Goal: Transaction & Acquisition: Purchase product/service

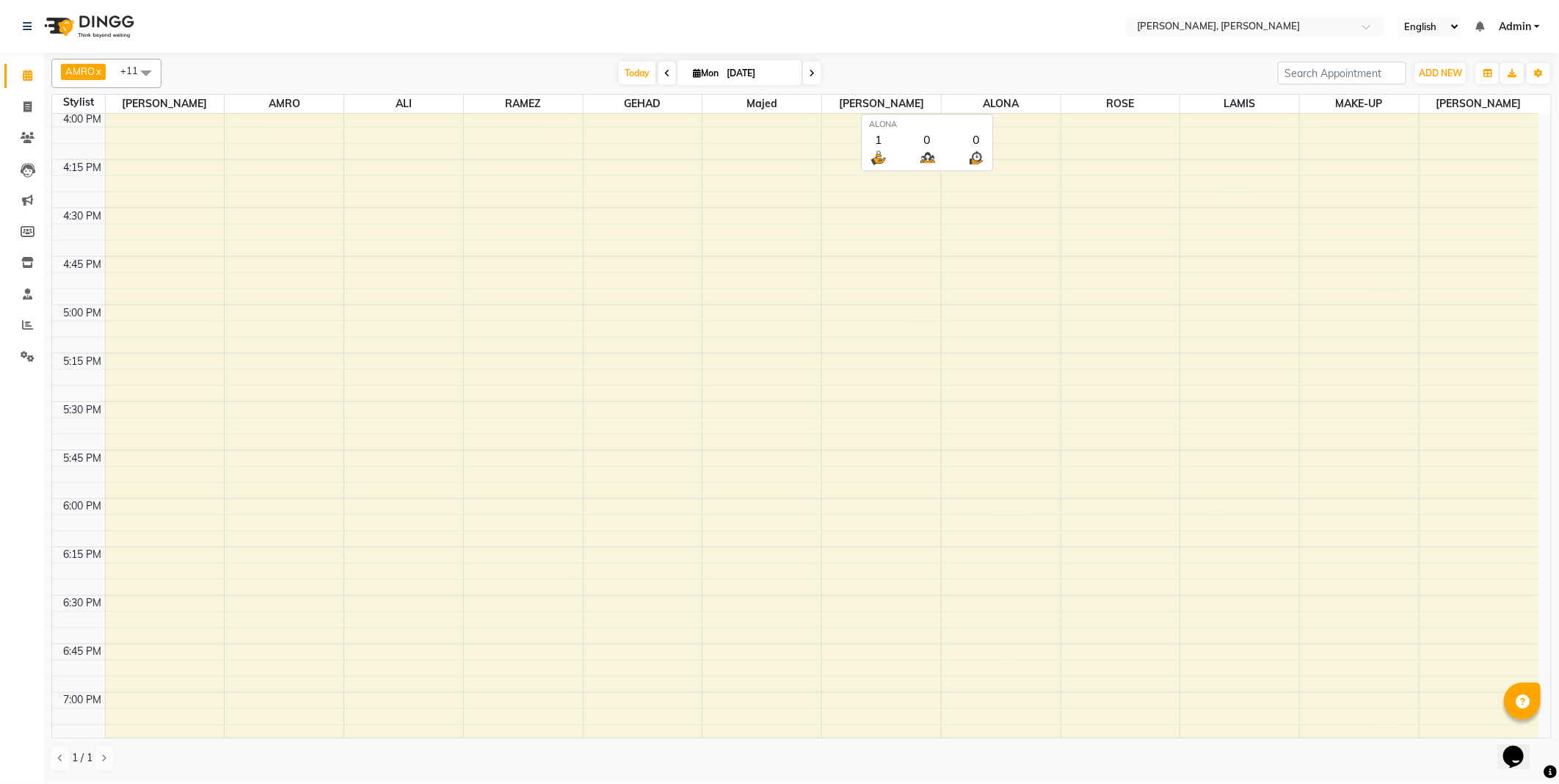
scroll to position [1359, 0]
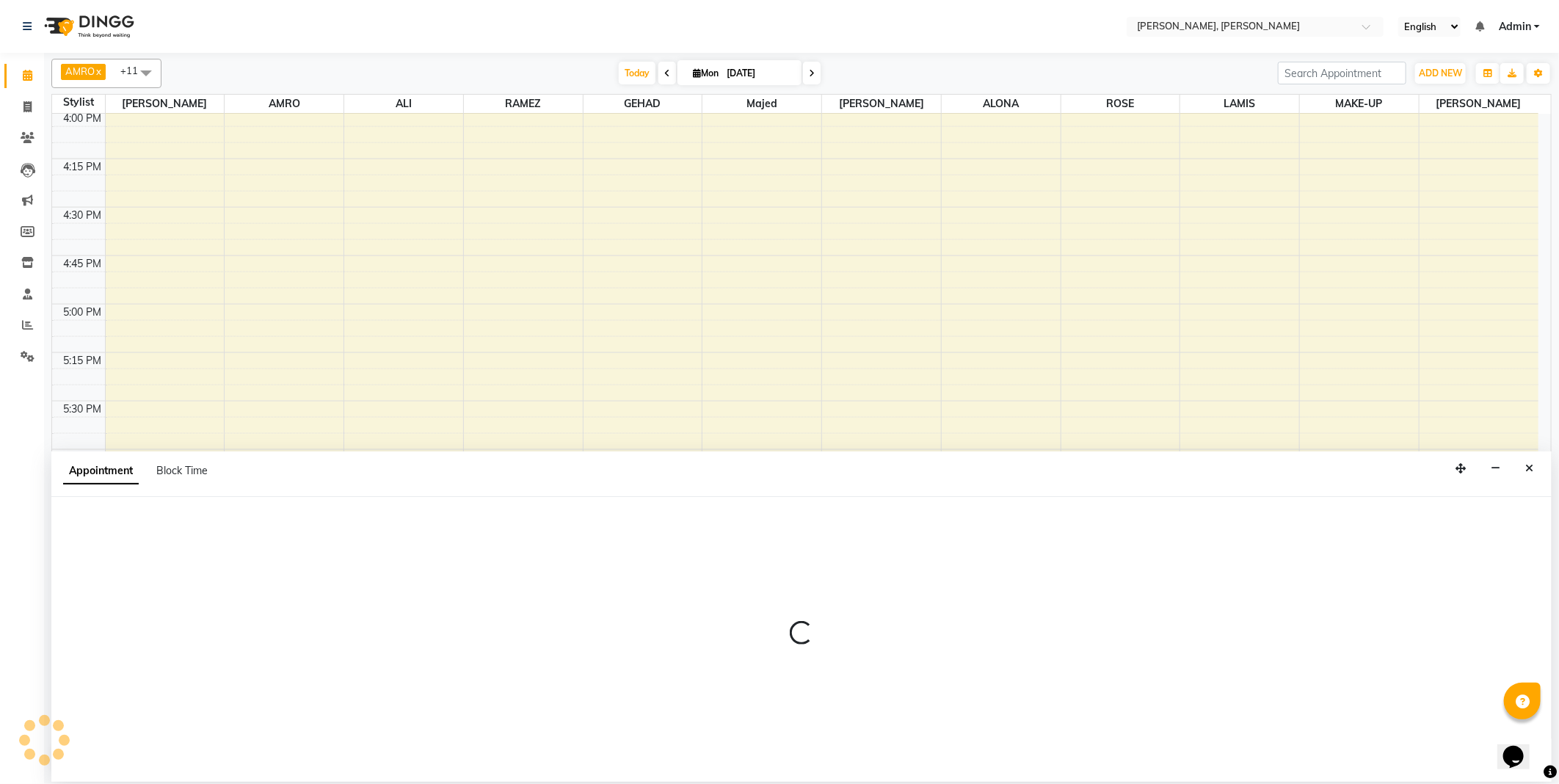
select select "59729"
select select "1110"
select select "tentative"
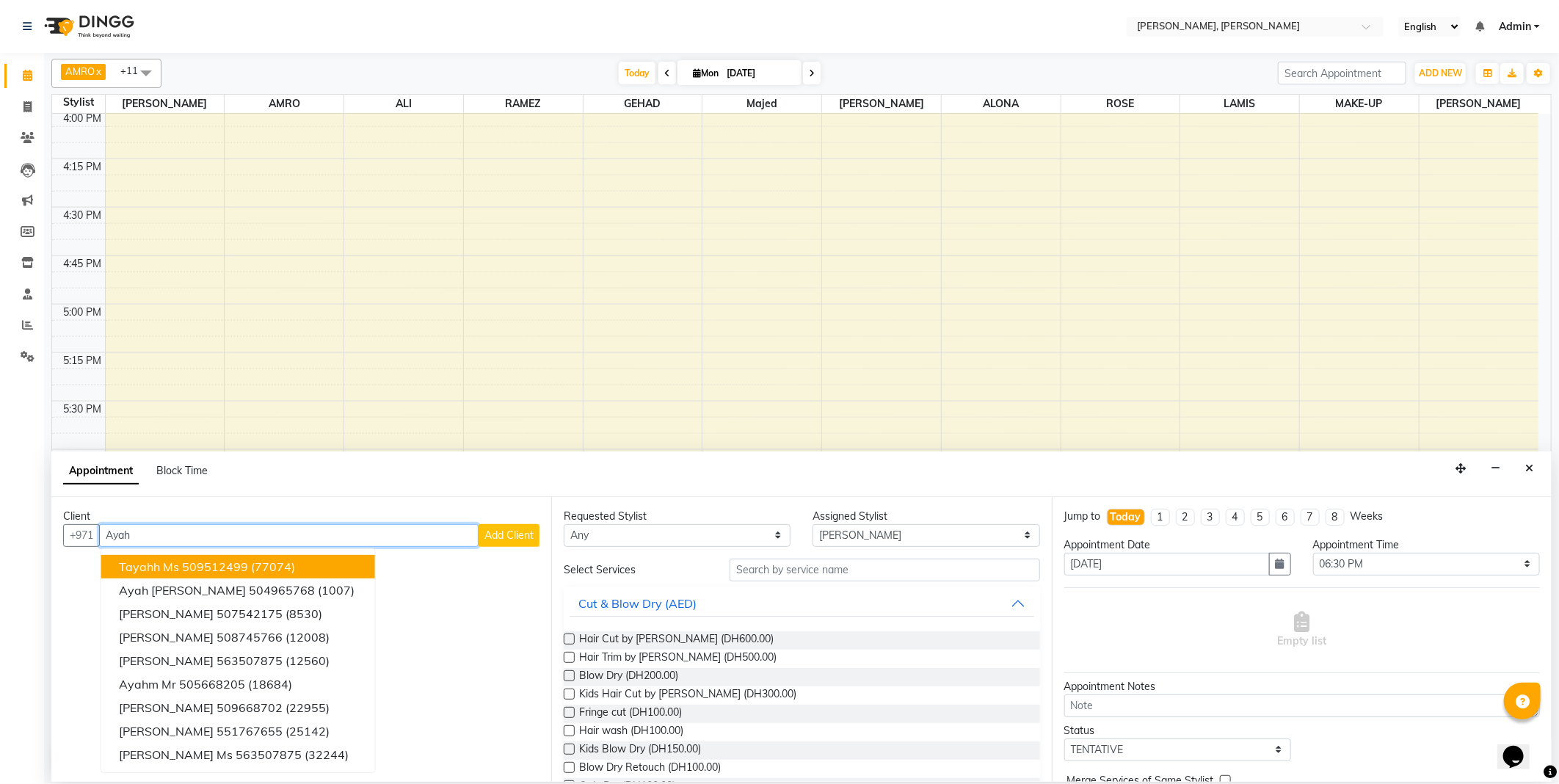
type input "Ayah"
click at [510, 541] on span "Add Client" at bounding box center [509, 536] width 50 height 13
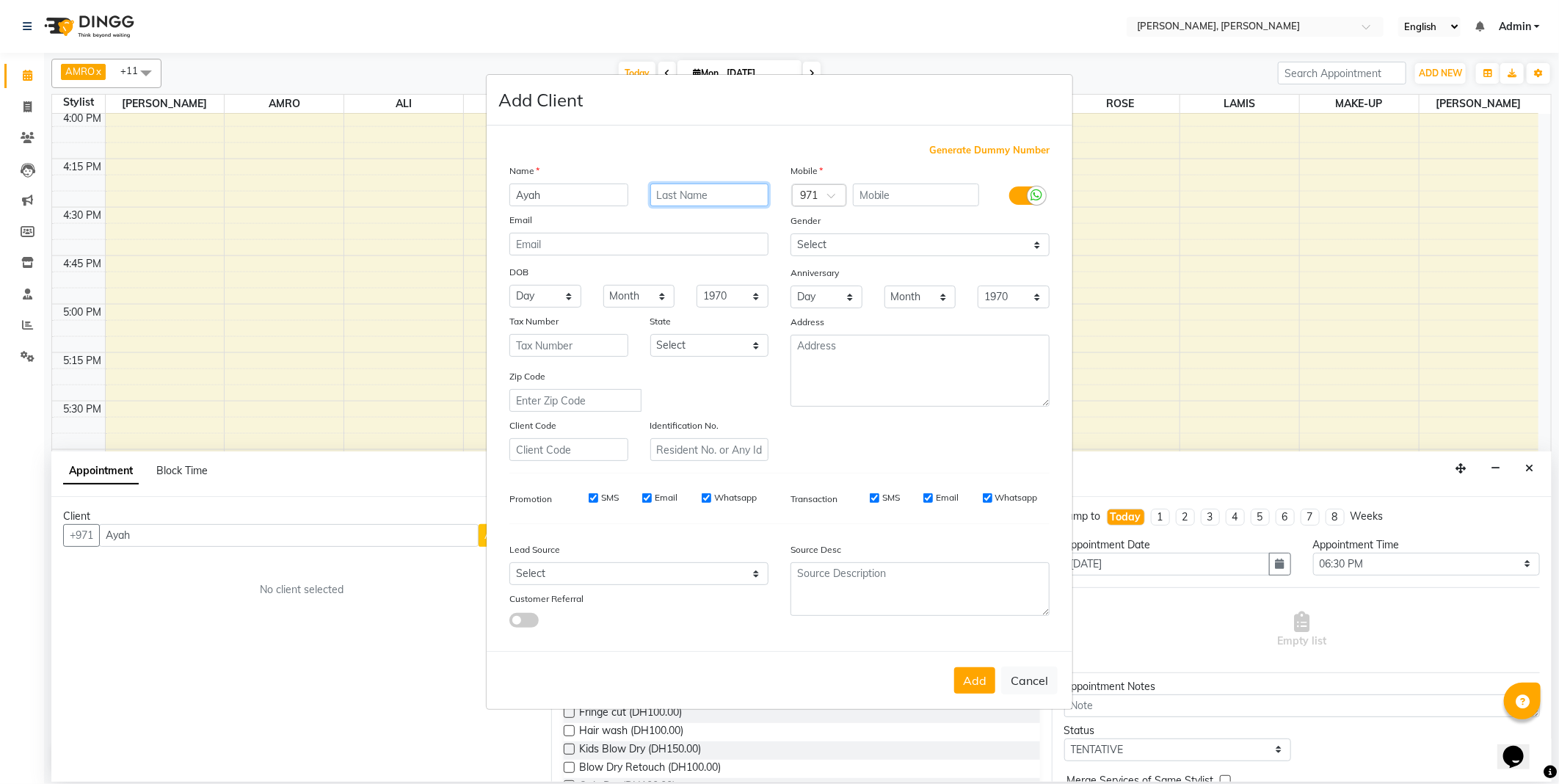
click at [714, 196] on input "text" at bounding box center [710, 195] width 119 height 23
type input "[PERSON_NAME]"
click at [931, 196] on input "text" at bounding box center [916, 195] width 127 height 23
type input "551697450"
click at [854, 241] on select "Select [DEMOGRAPHIC_DATA] [DEMOGRAPHIC_DATA] Other Prefer Not To Say" at bounding box center [920, 244] width 259 height 23
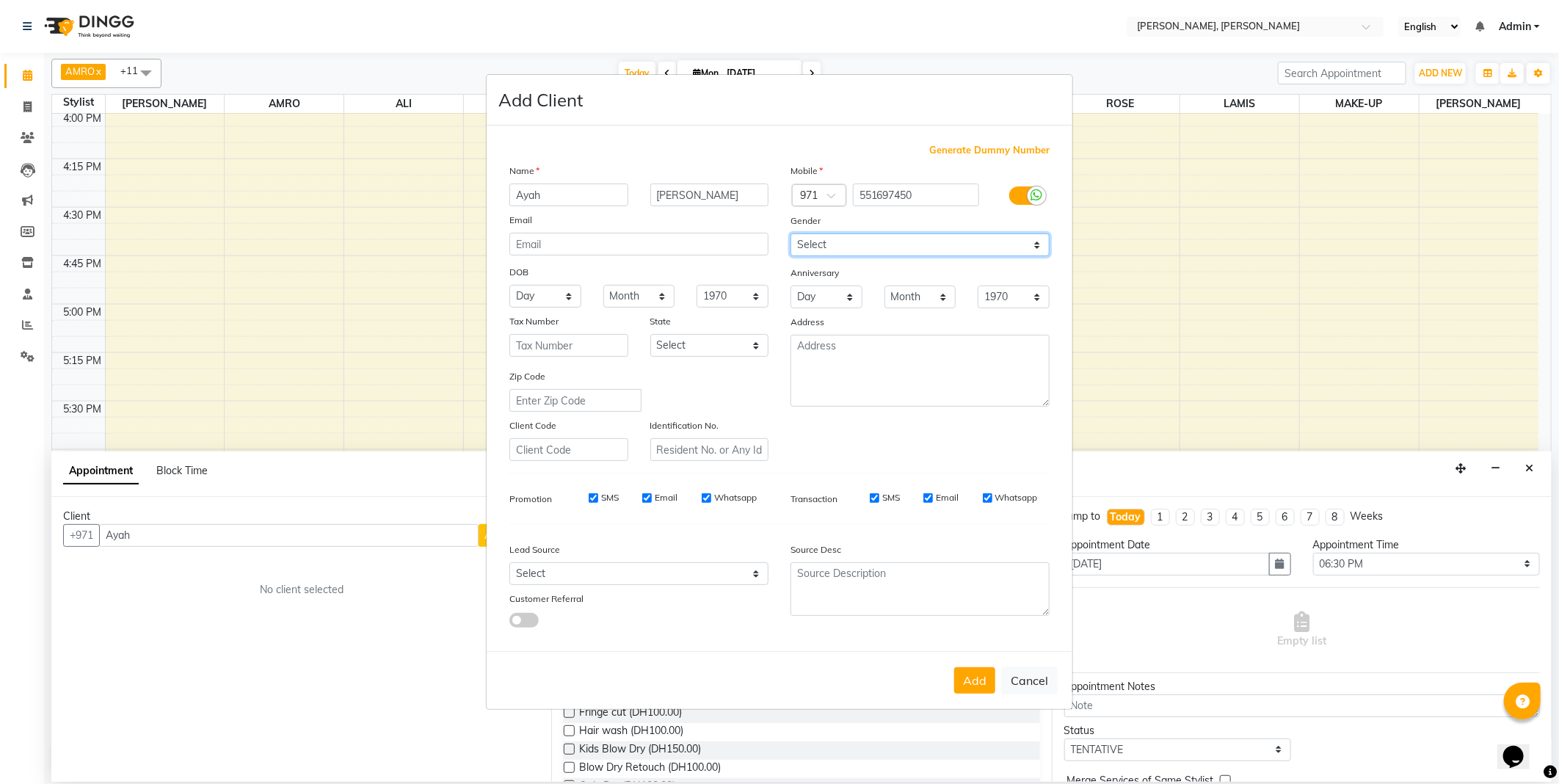
select select "[DEMOGRAPHIC_DATA]"
click at [791, 233] on select "Select [DEMOGRAPHIC_DATA] [DEMOGRAPHIC_DATA] Other Prefer Not To Say" at bounding box center [920, 244] width 259 height 23
click at [725, 353] on select "Select Abu Zabi Ajman [GEOGRAPHIC_DATA] Ras al-Khaymah Sharjah Sharjha [GEOGRAP…" at bounding box center [710, 345] width 119 height 23
select select "3798"
click at [651, 334] on select "Select Abu Zabi Ajman [GEOGRAPHIC_DATA] Ras al-Khaymah Sharjah Sharjha [GEOGRAP…" at bounding box center [710, 345] width 119 height 23
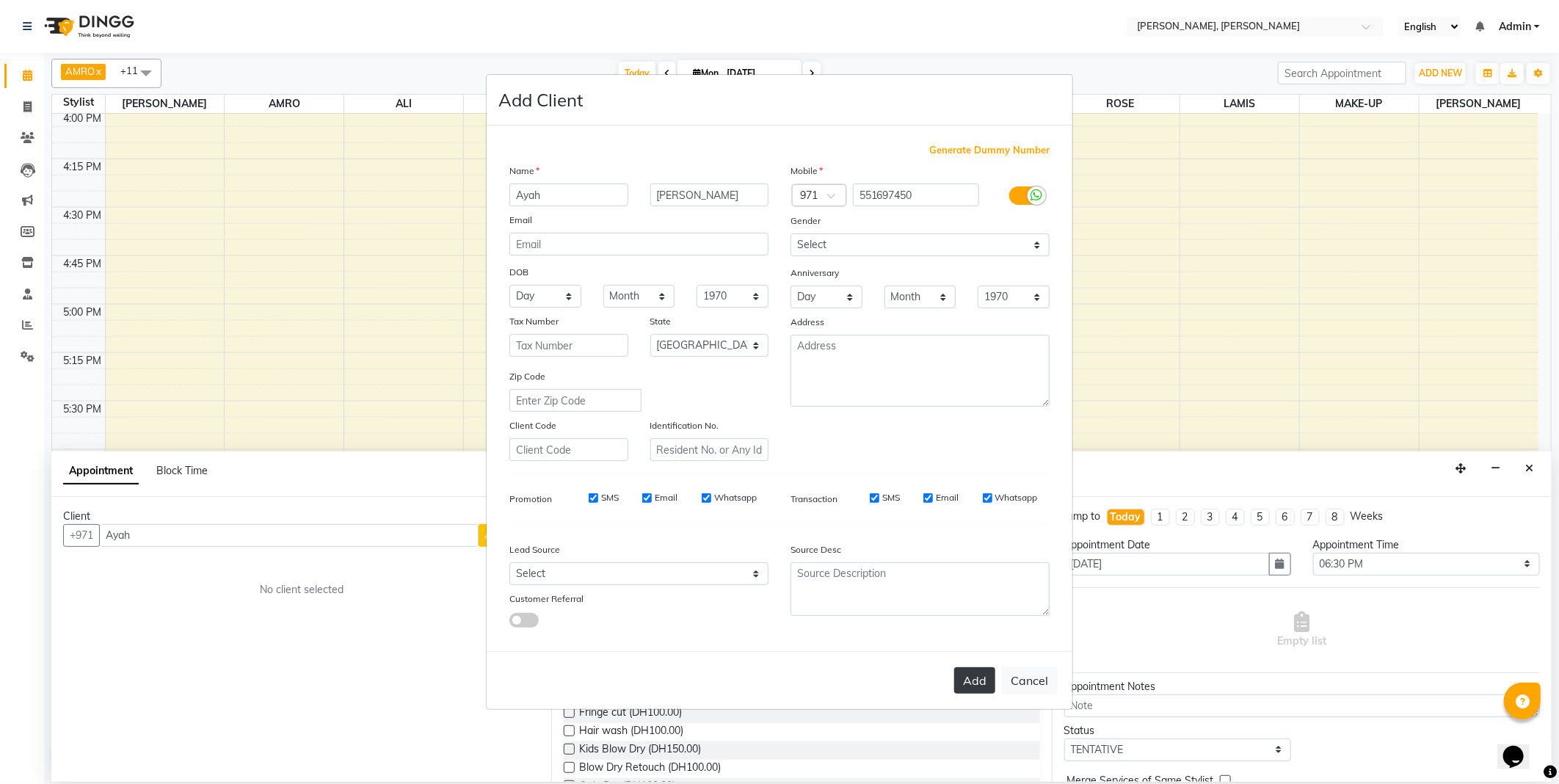
click at [968, 683] on button "Add" at bounding box center [975, 680] width 41 height 26
type input "551697450"
select select
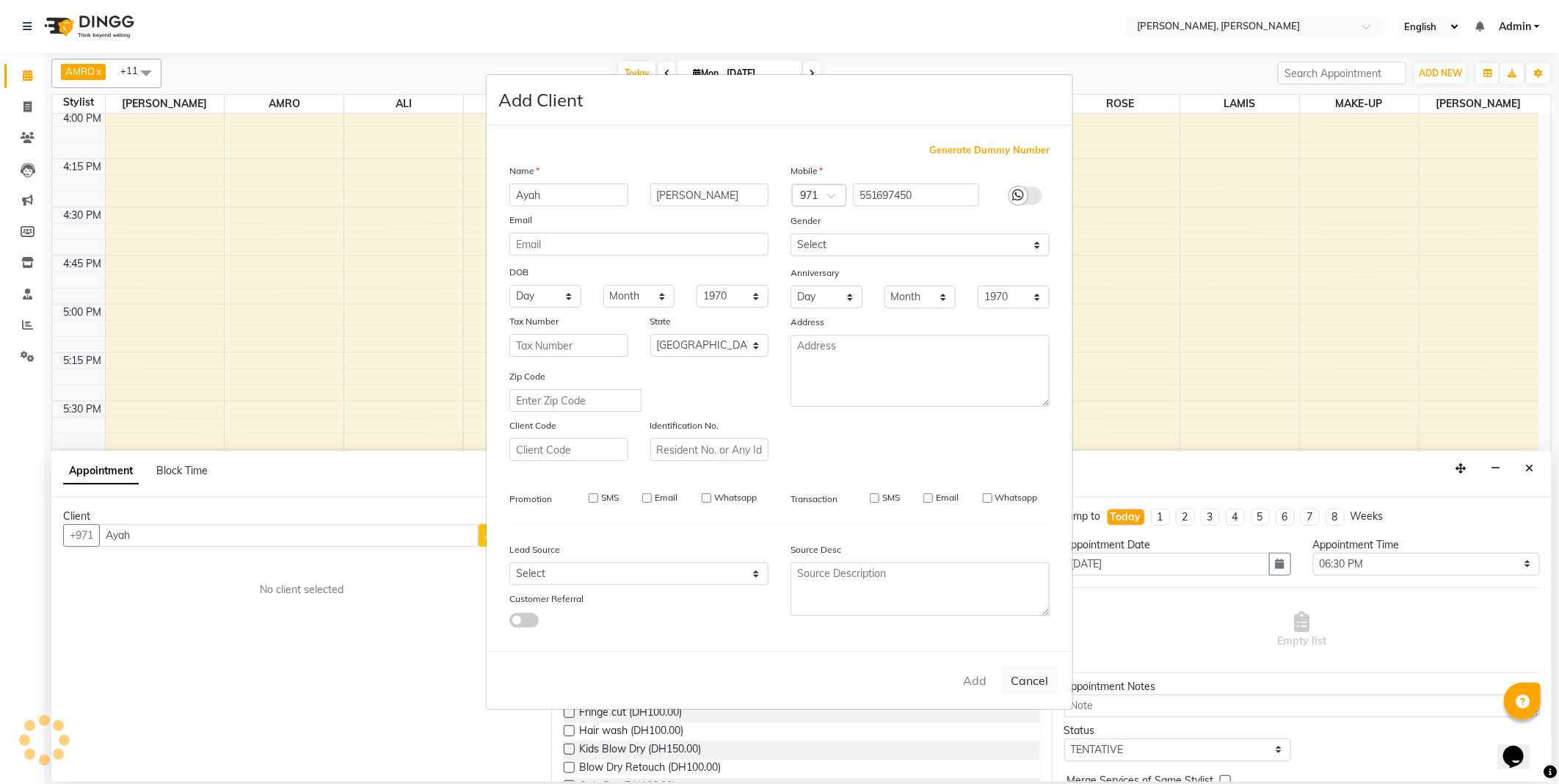
select select "null"
select select
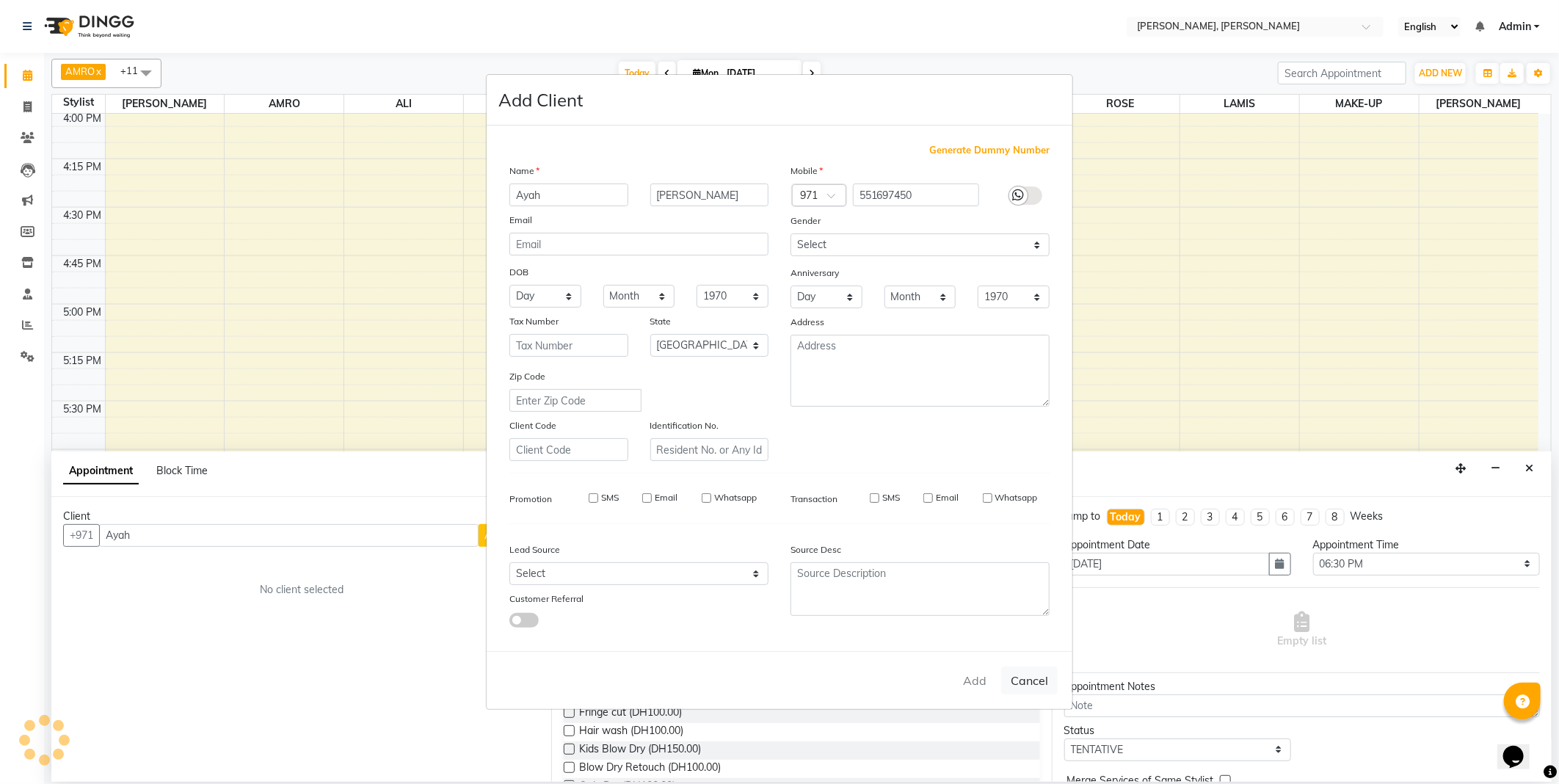
checkbox input "false"
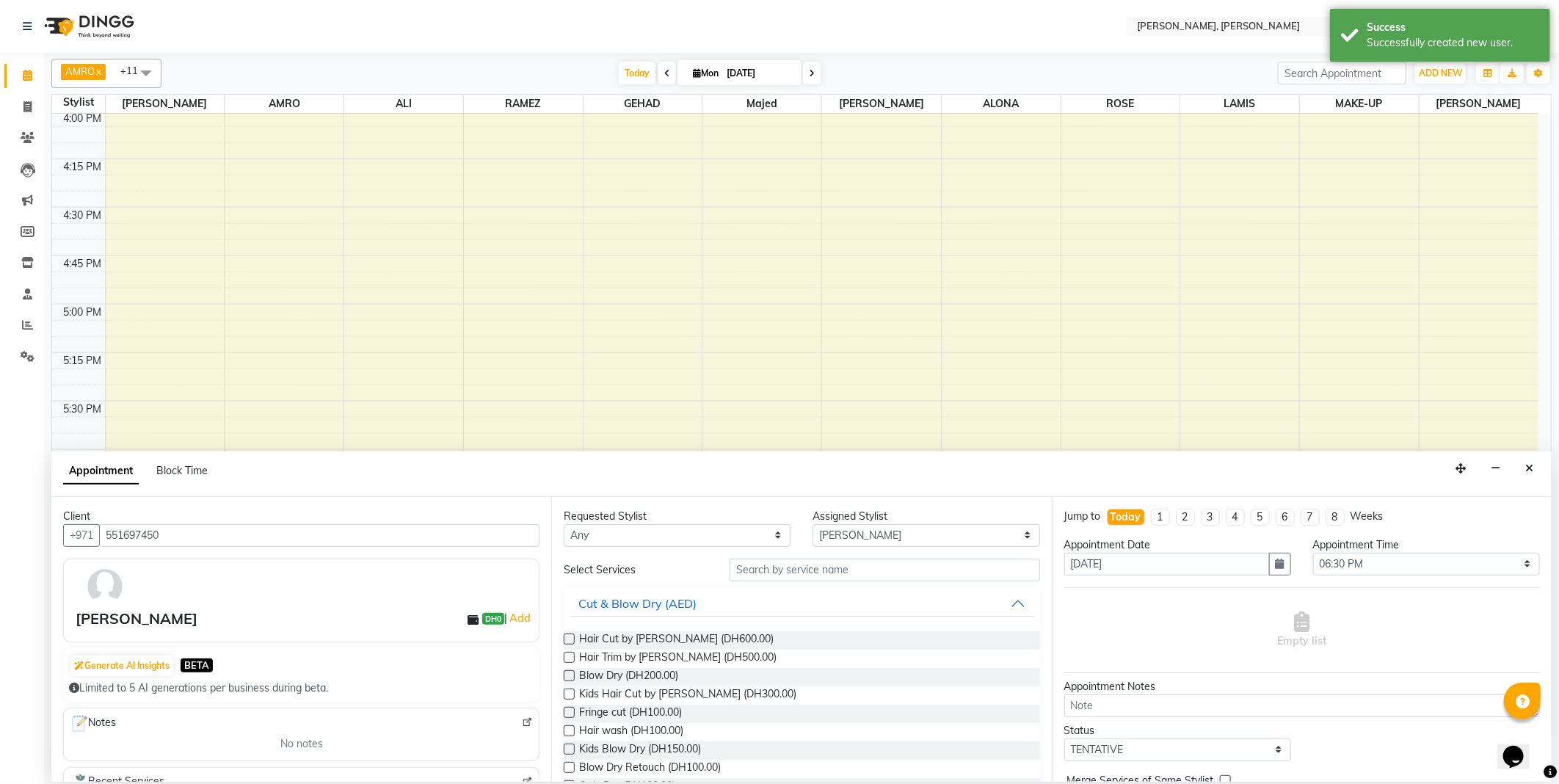
click at [573, 639] on label at bounding box center [569, 639] width 11 height 11
click at [573, 639] on input "checkbox" at bounding box center [568, 640] width 9 height 9
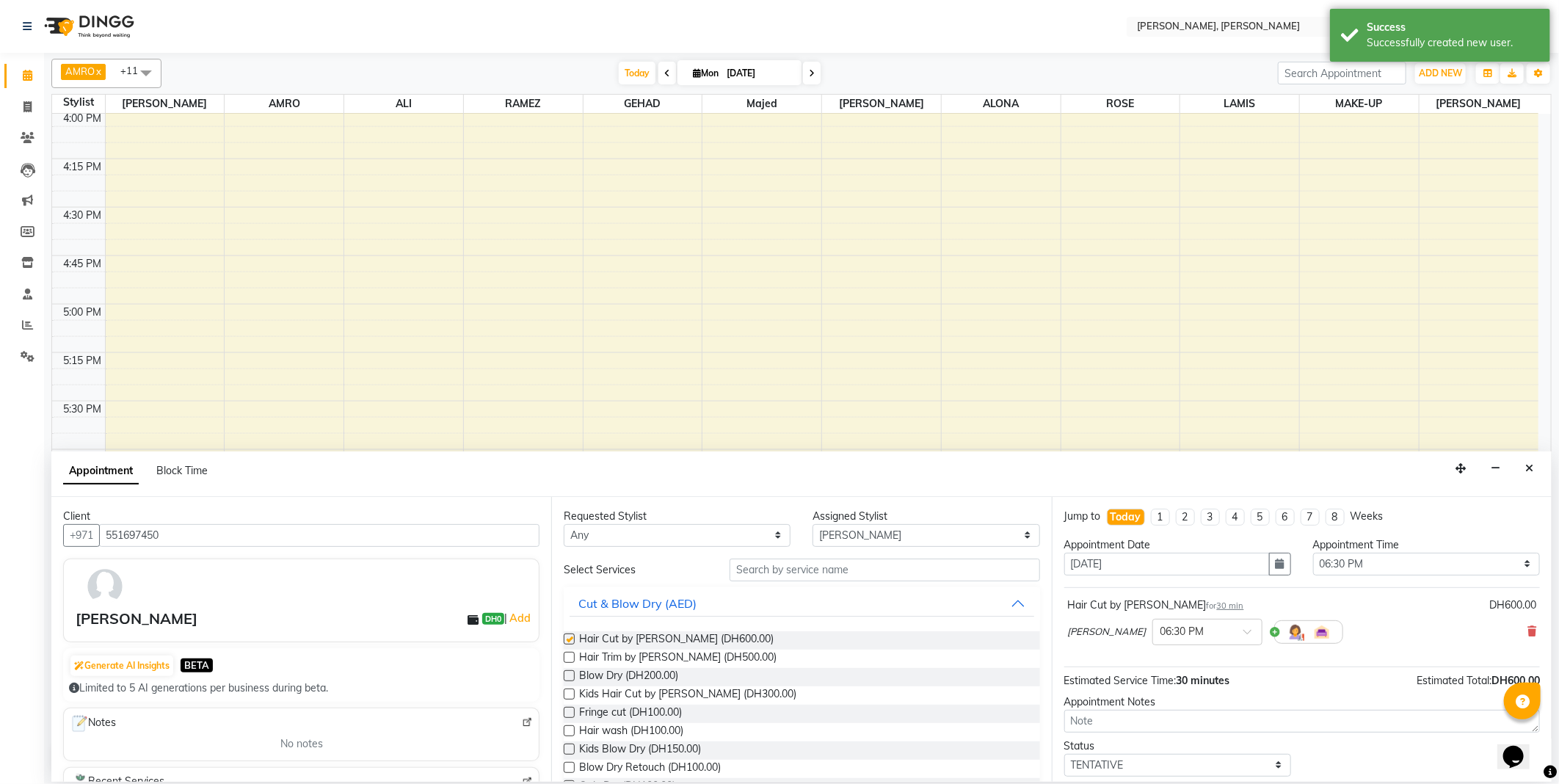
checkbox input "false"
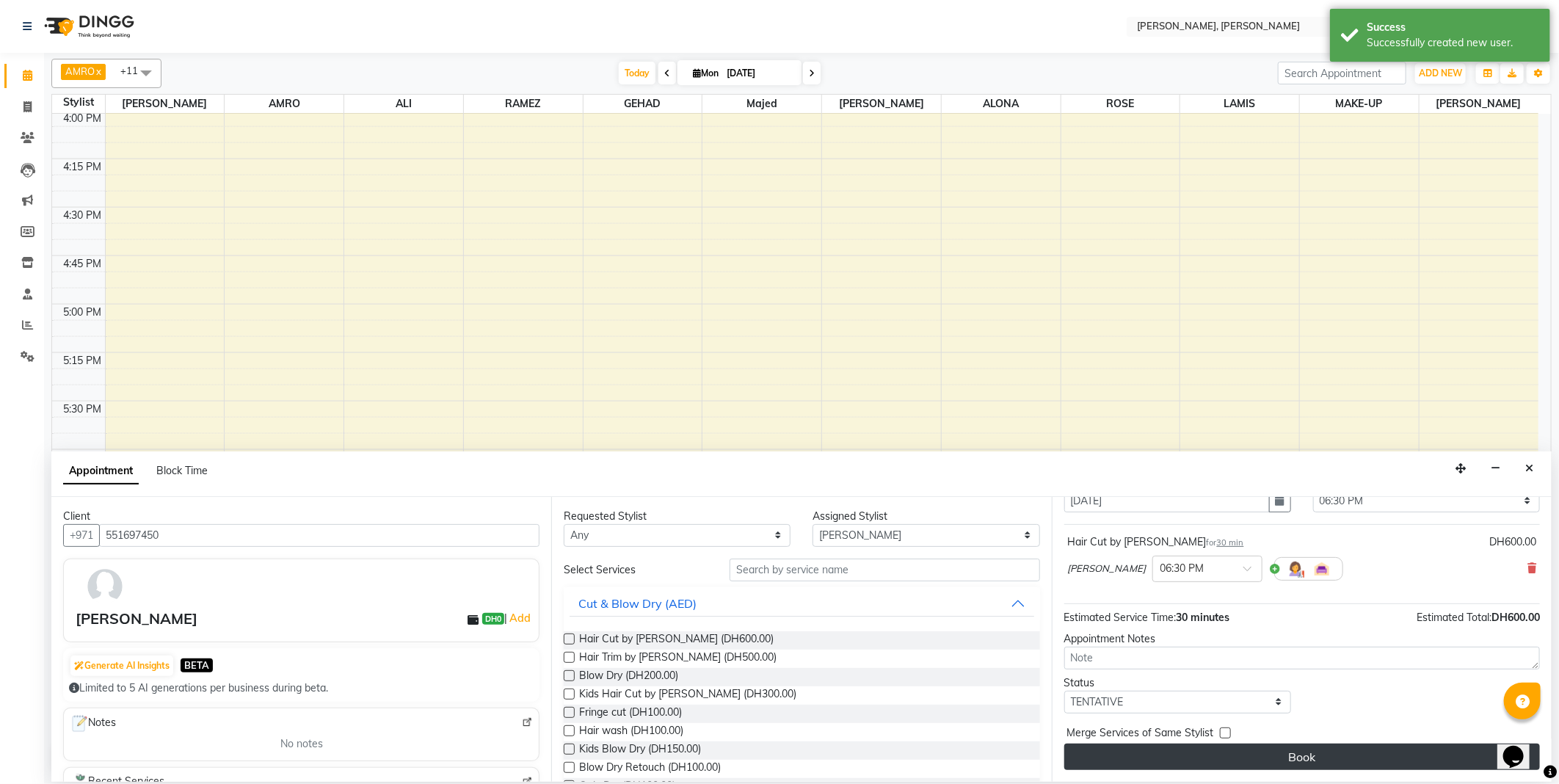
click at [1257, 751] on button "Book" at bounding box center [1302, 756] width 476 height 26
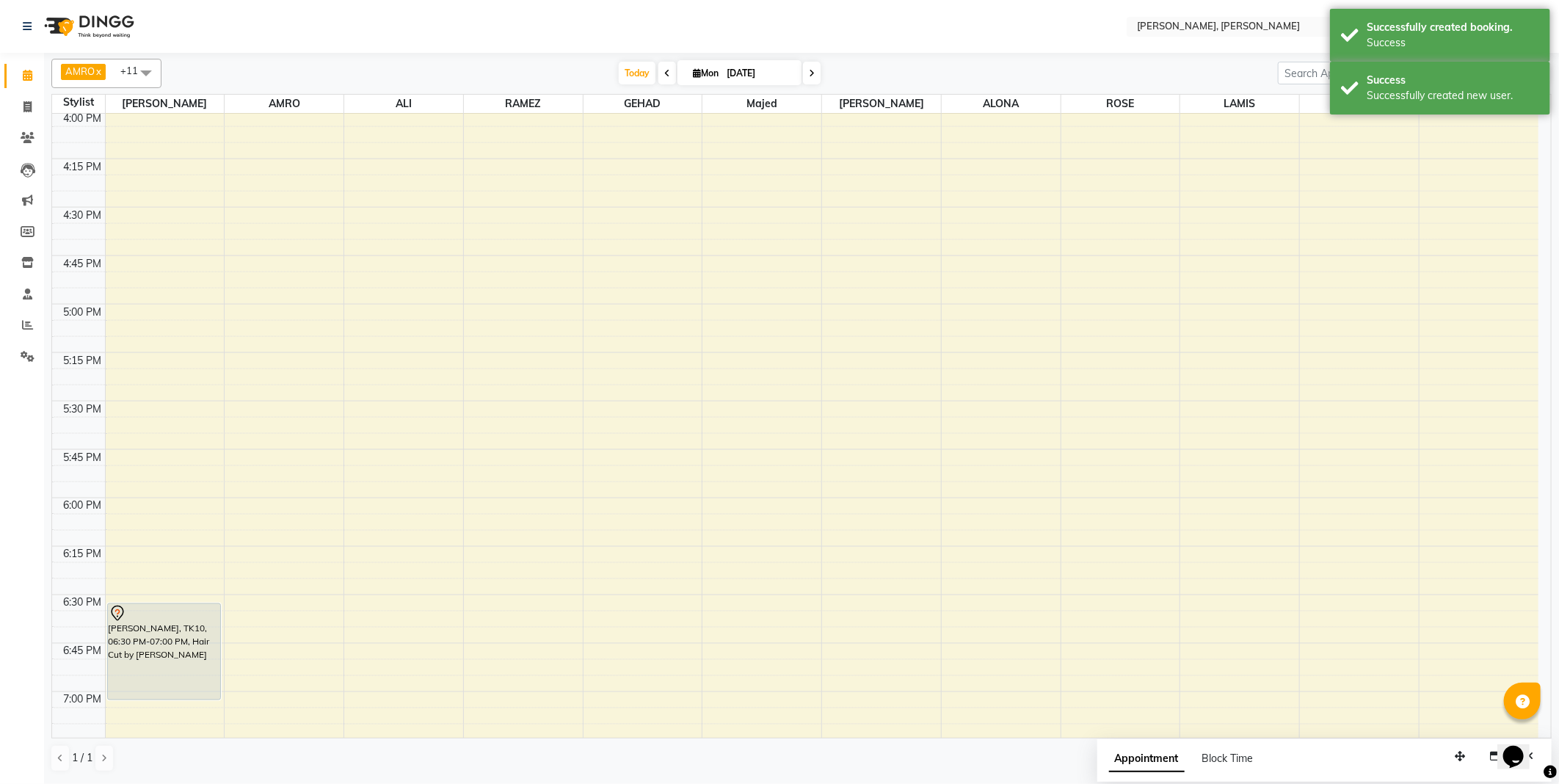
click at [172, 674] on div "[PERSON_NAME], TK10, 06:30 PM-07:00 PM, Hair Cut by [PERSON_NAME]" at bounding box center [165, 652] width 113 height 96
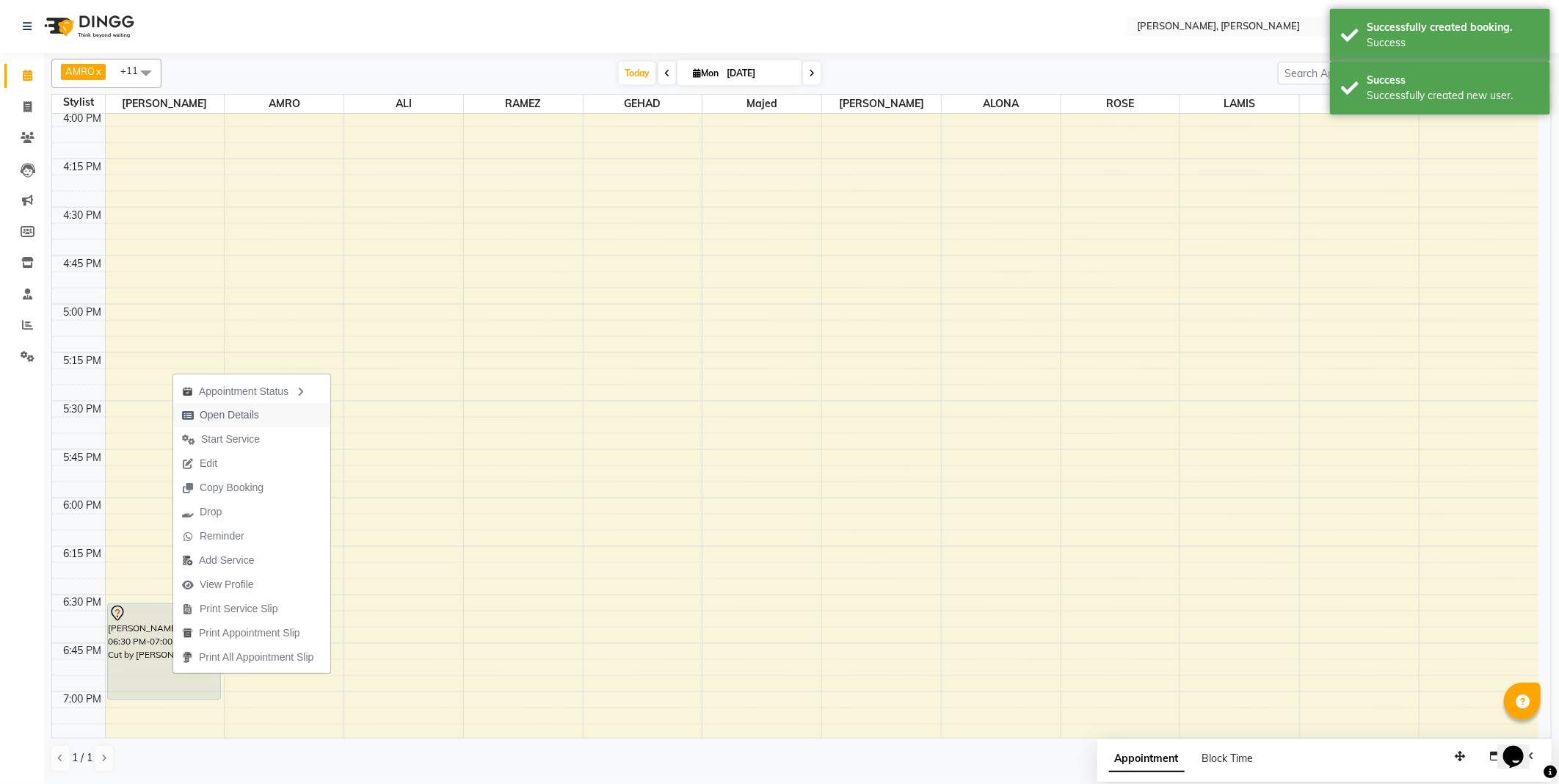
click at [252, 414] on span "Open Details" at bounding box center [229, 415] width 60 height 15
select select "7"
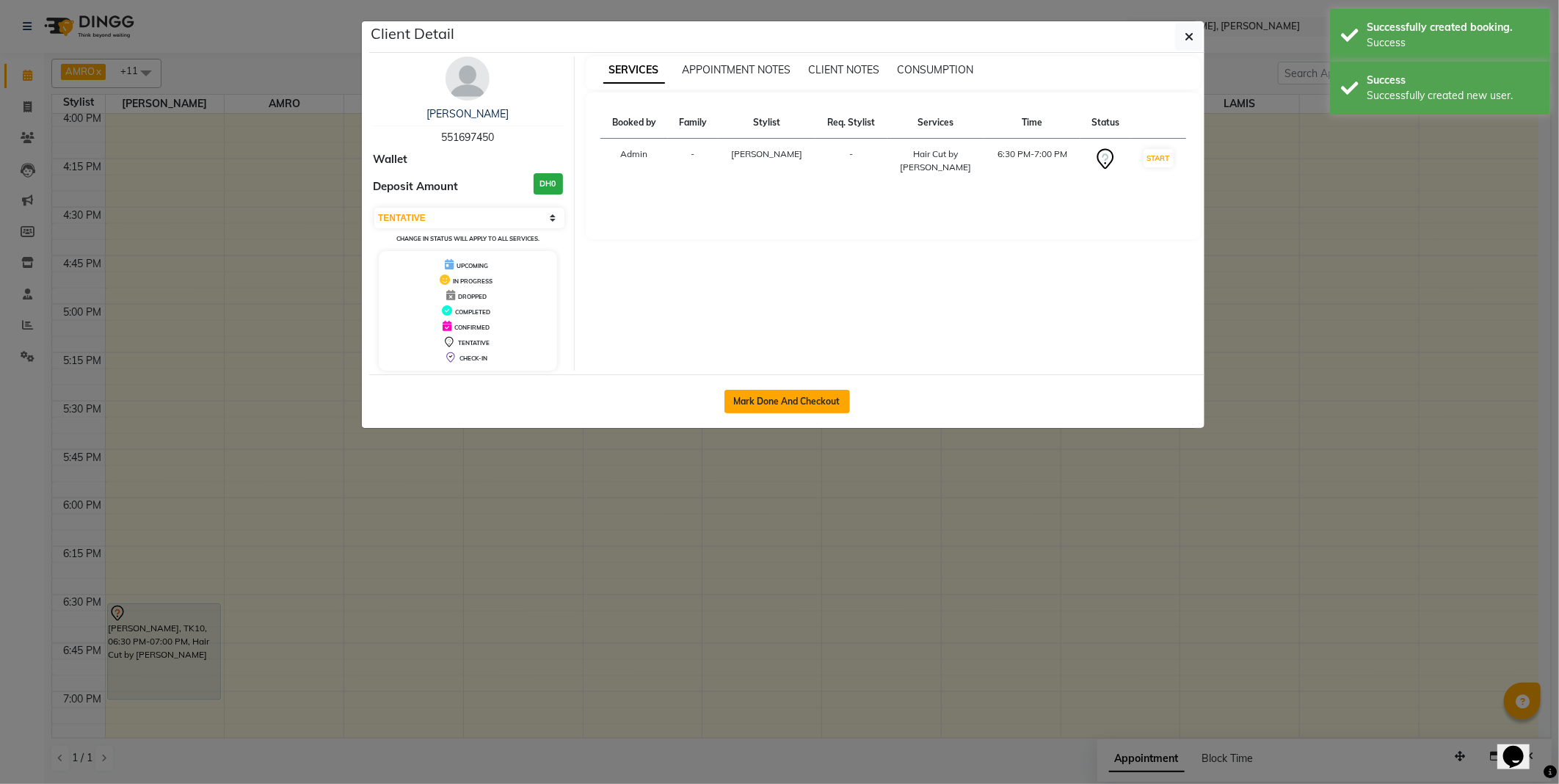
click at [821, 404] on button "Mark Done And Checkout" at bounding box center [787, 401] width 126 height 24
select select "service"
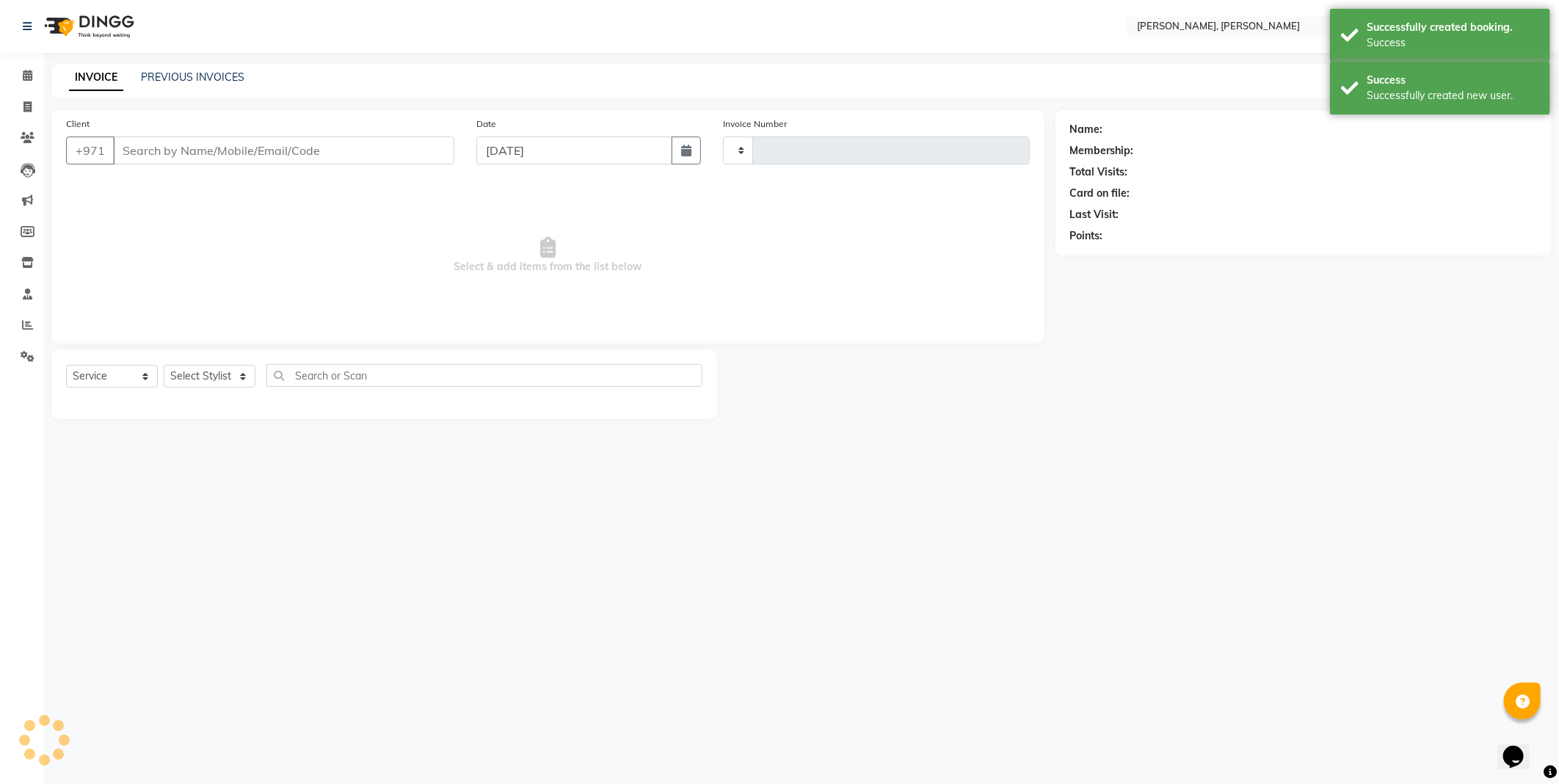
type input "2338"
select select "7142"
type input "551697450"
select select "59729"
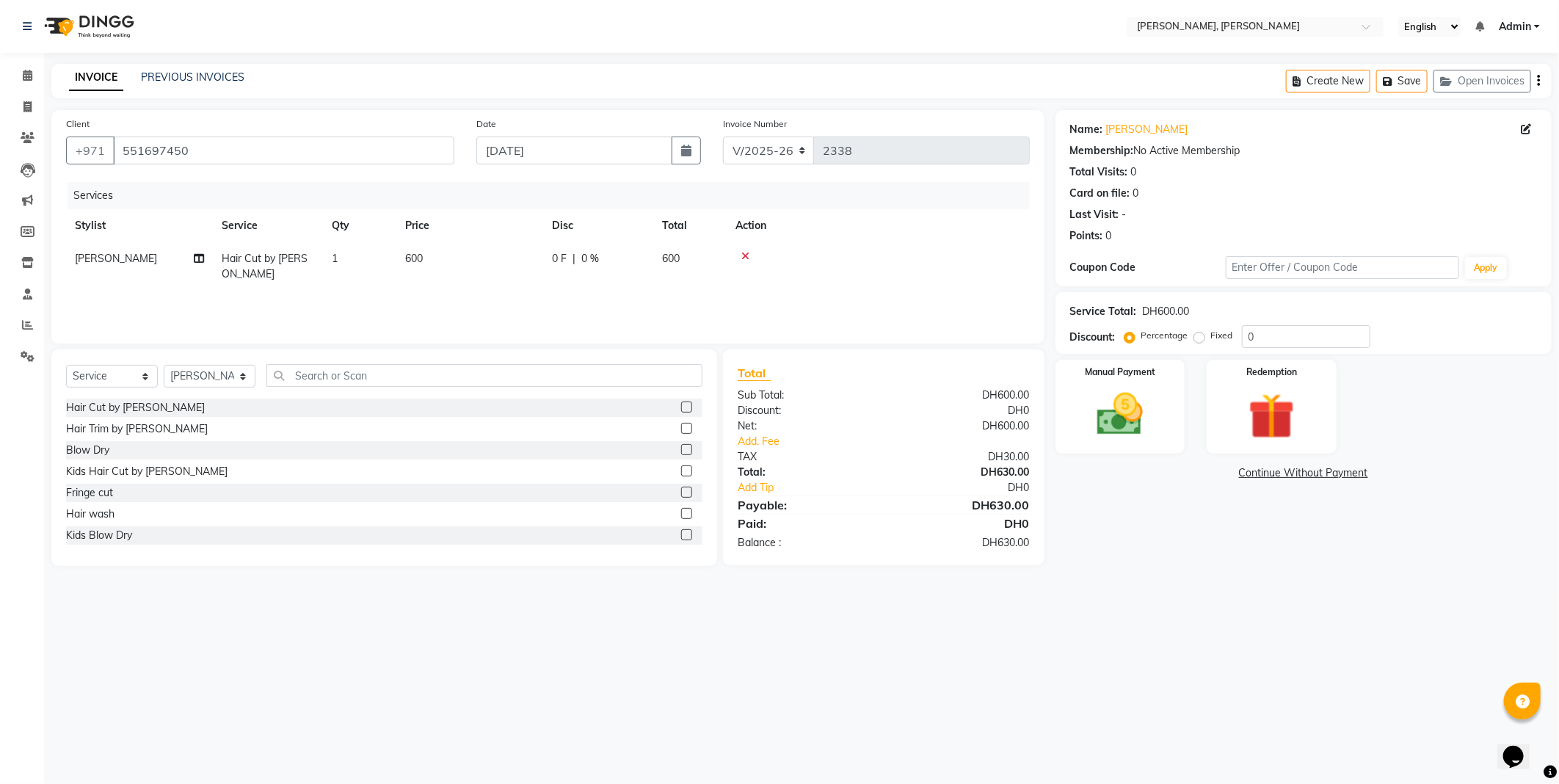
click at [416, 255] on span "600" at bounding box center [414, 259] width 18 height 13
select select "59729"
click at [495, 258] on input "600" at bounding box center [539, 262] width 129 height 23
type input "400"
click at [238, 382] on select "Select Stylist [PERSON_NAME] [PERSON_NAME] ALYA [PERSON_NAME] AMRO [PERSON_NAME…" at bounding box center [209, 376] width 92 height 23
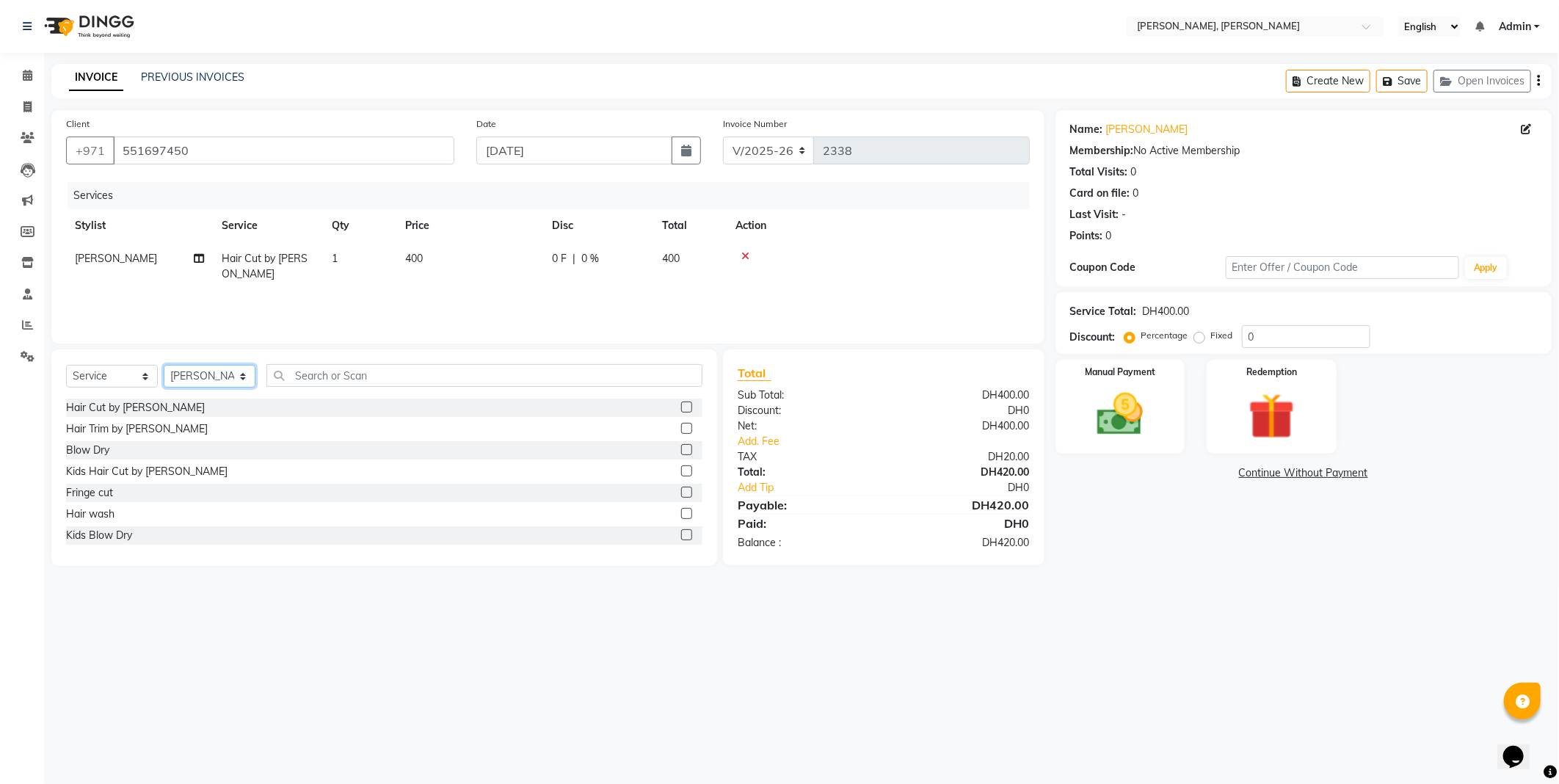
select select "59733"
click at [164, 365] on select "Select Stylist [PERSON_NAME] [PERSON_NAME] ALYA [PERSON_NAME] AMRO [PERSON_NAME…" at bounding box center [209, 376] width 92 height 23
click at [681, 495] on label at bounding box center [686, 492] width 11 height 11
click at [681, 495] on input "checkbox" at bounding box center [685, 492] width 9 height 9
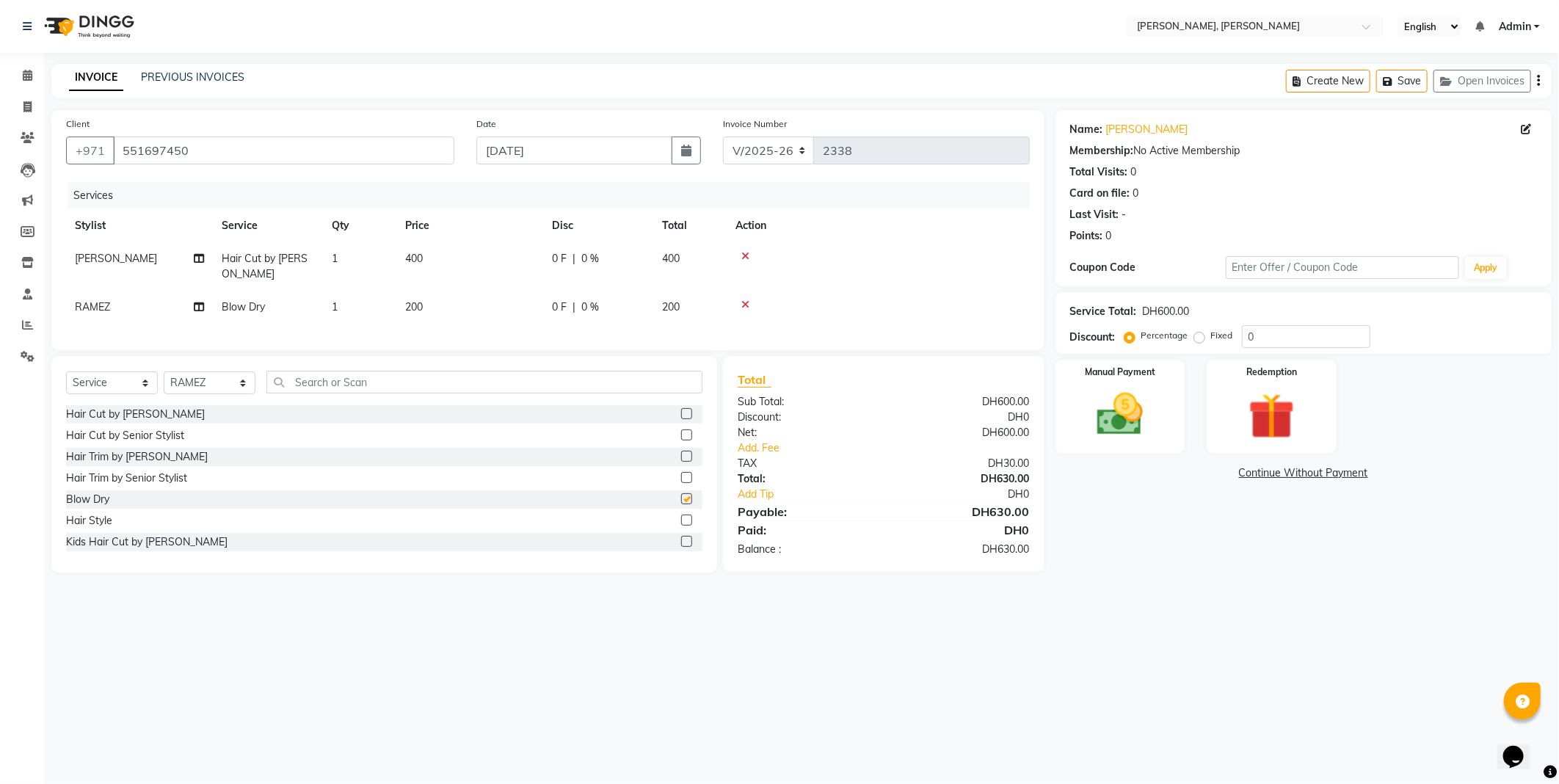
checkbox input "false"
click at [1120, 412] on img at bounding box center [1121, 415] width 79 height 55
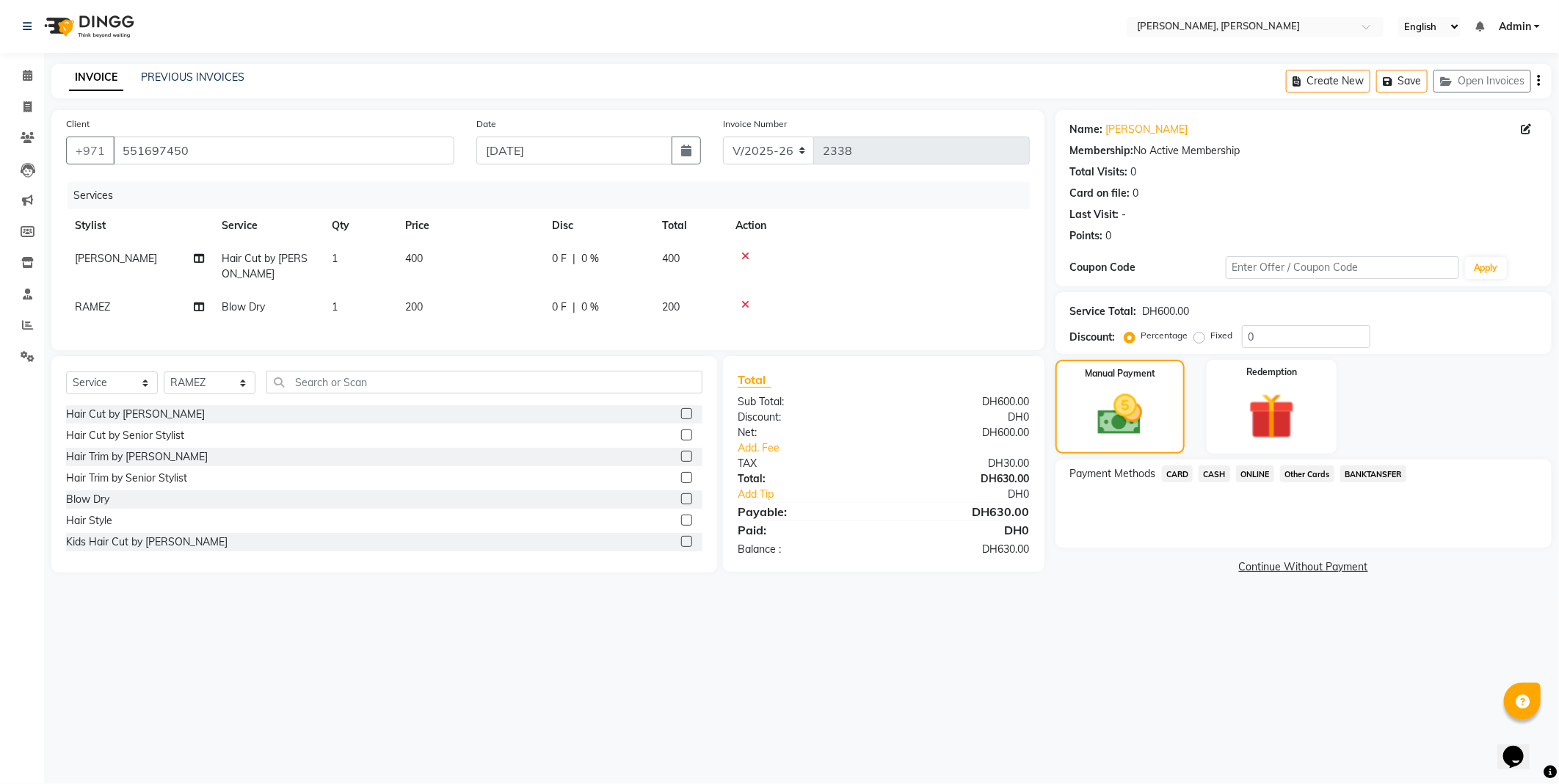
click at [1307, 478] on span "Other Cards" at bounding box center [1307, 473] width 55 height 17
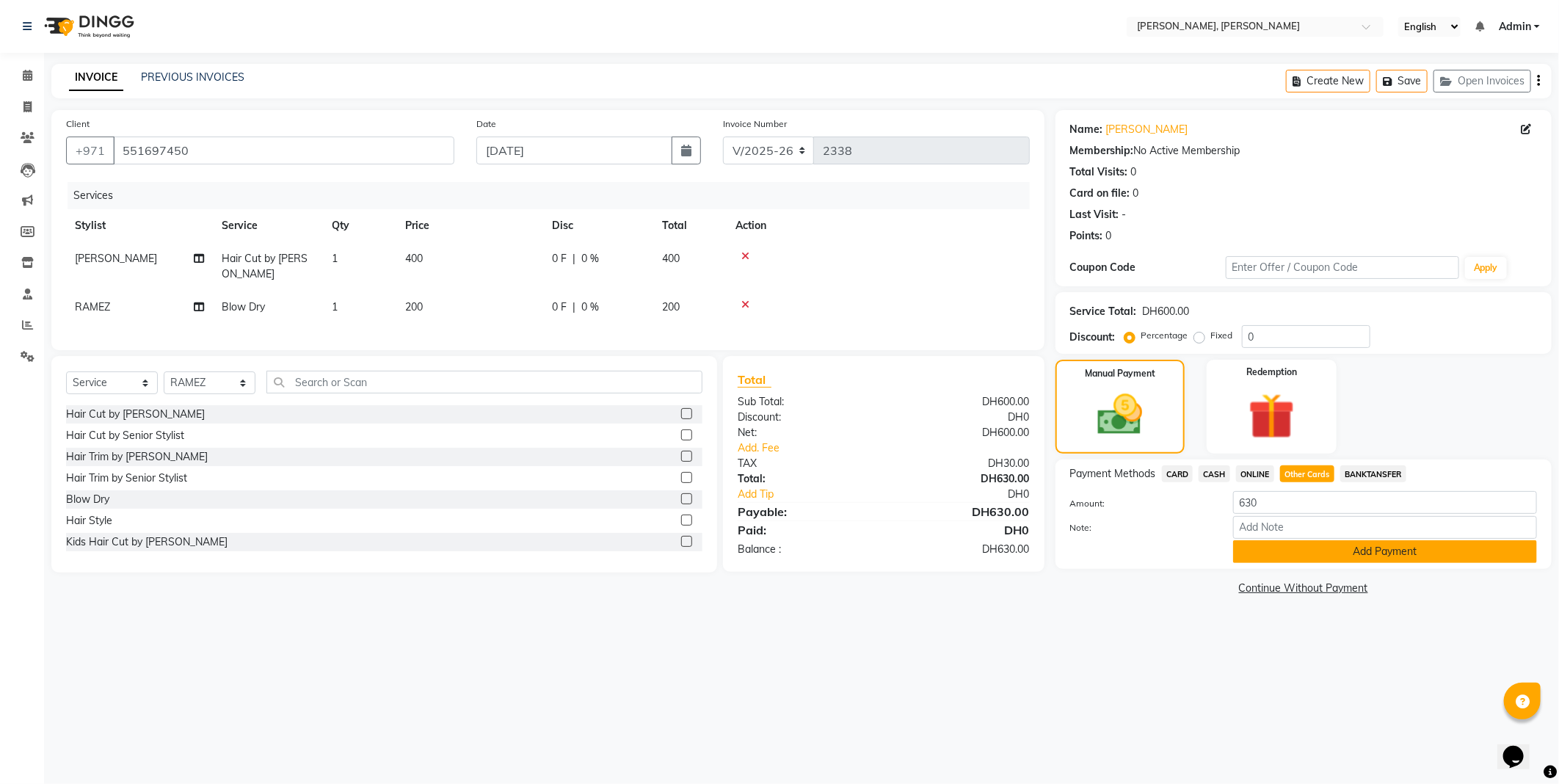
click at [1374, 552] on button "Add Payment" at bounding box center [1385, 551] width 304 height 23
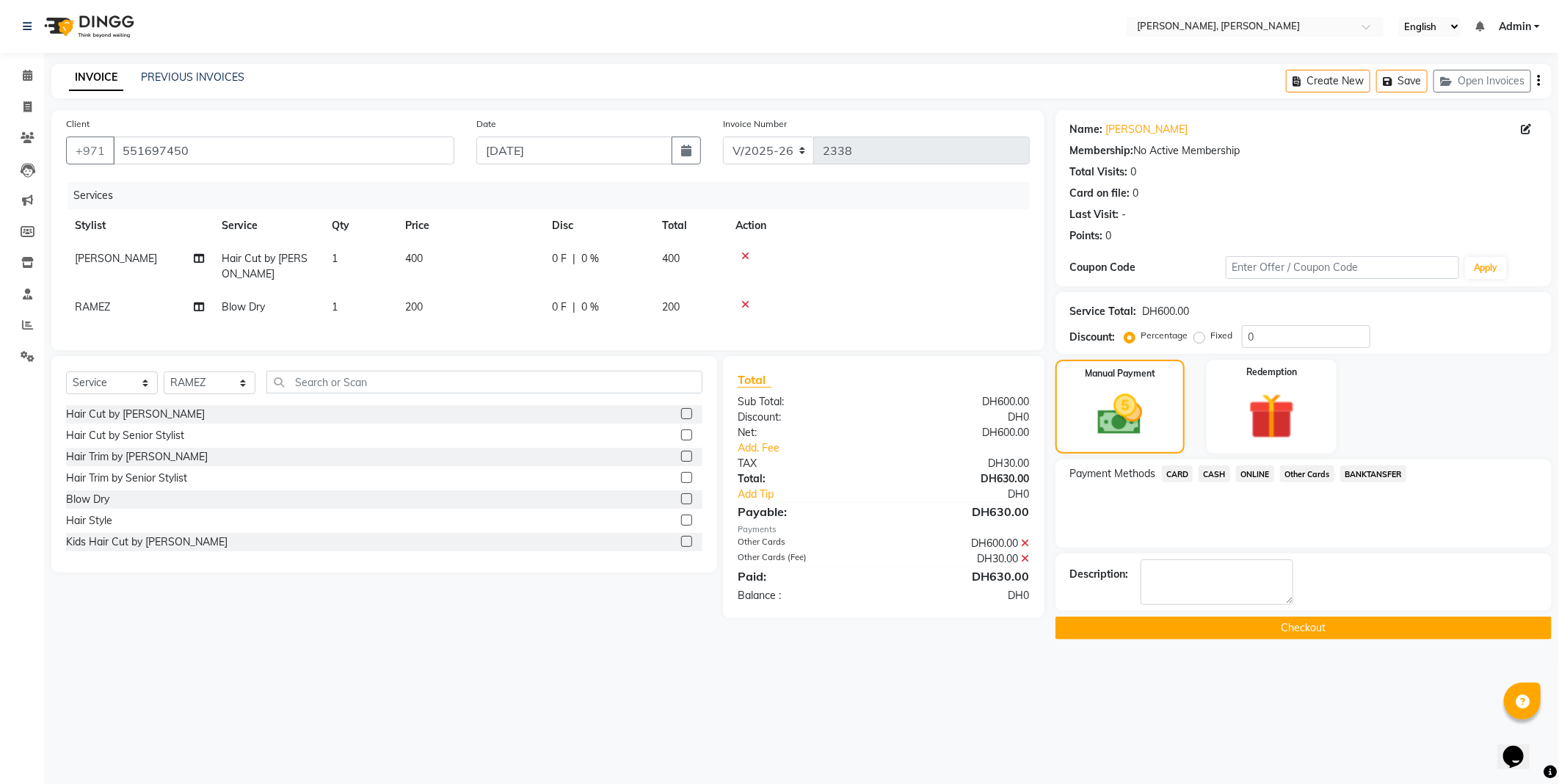
click at [1384, 621] on button "Checkout" at bounding box center [1303, 628] width 496 height 23
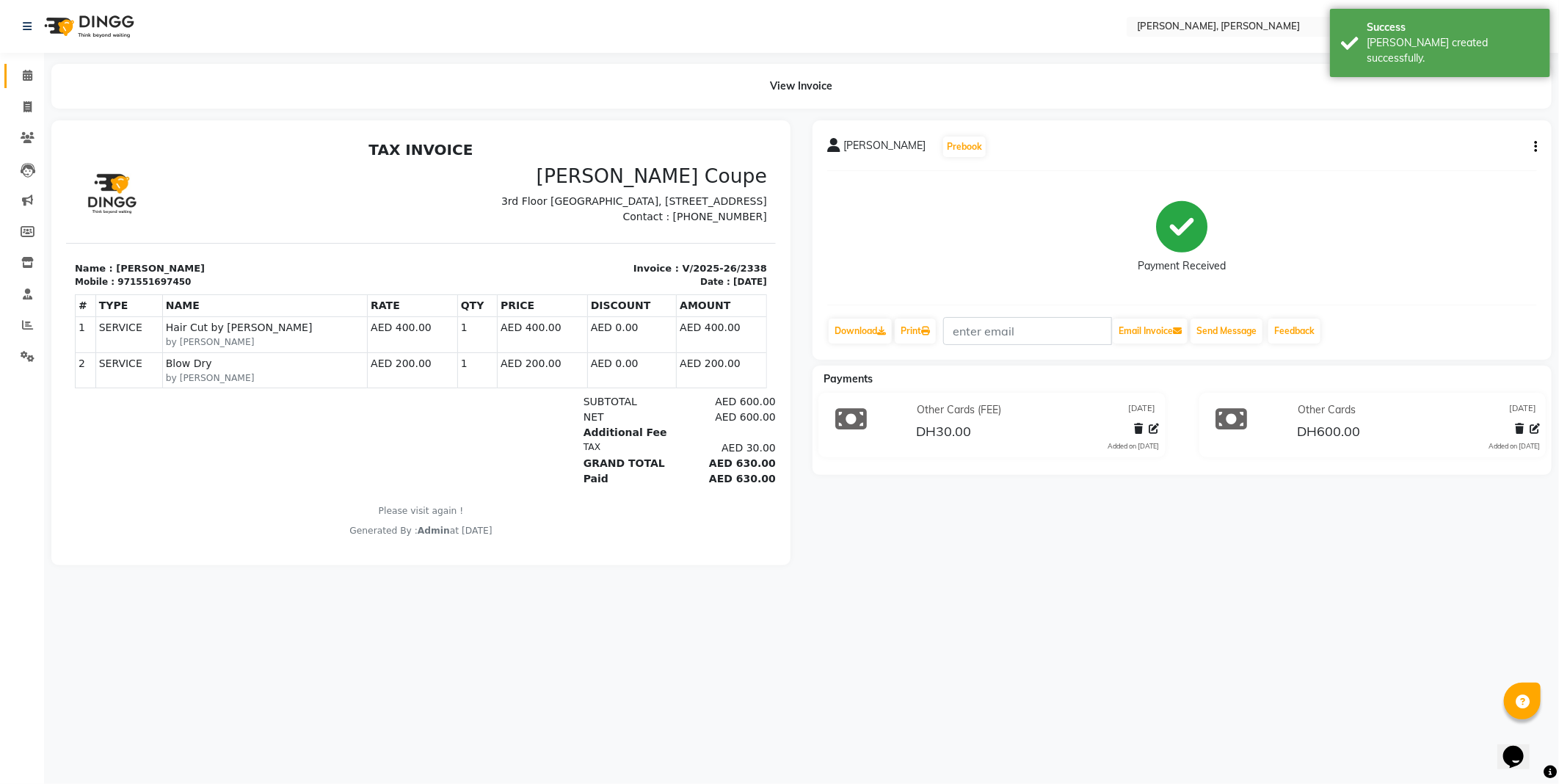
click at [26, 75] on icon at bounding box center [27, 75] width 9 height 11
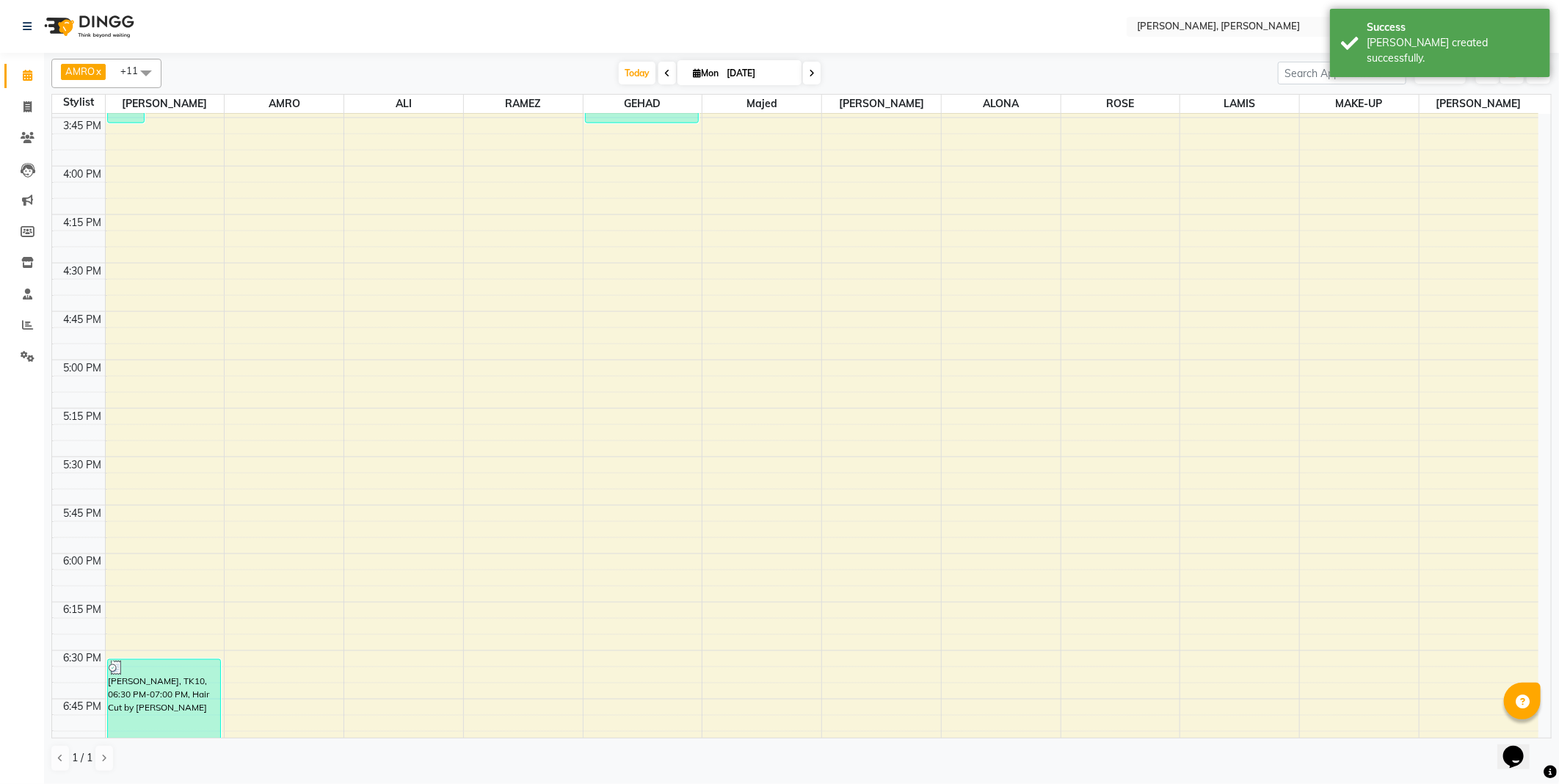
scroll to position [1306, 0]
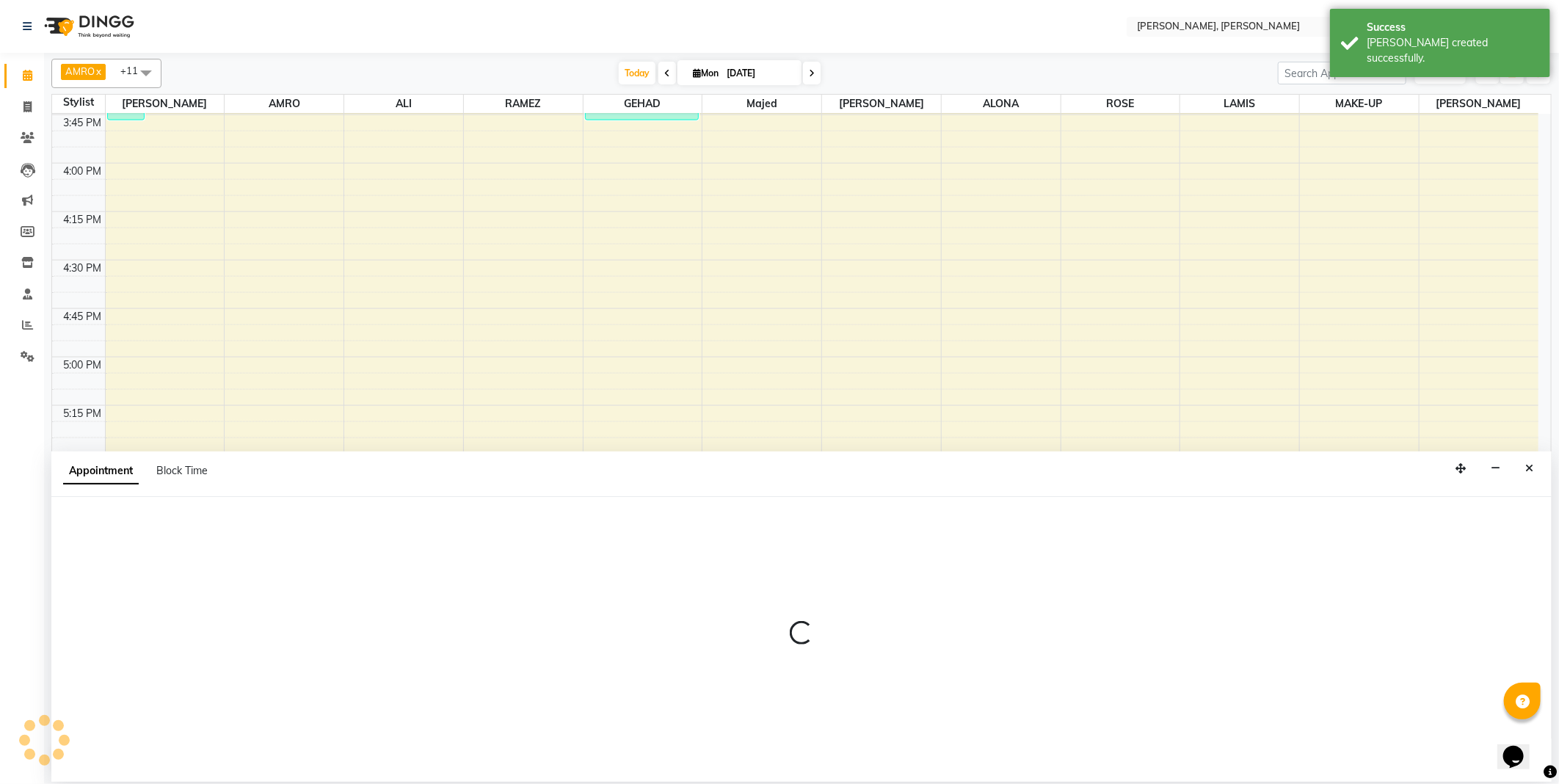
select select "59741"
select select "1080"
select select "tentative"
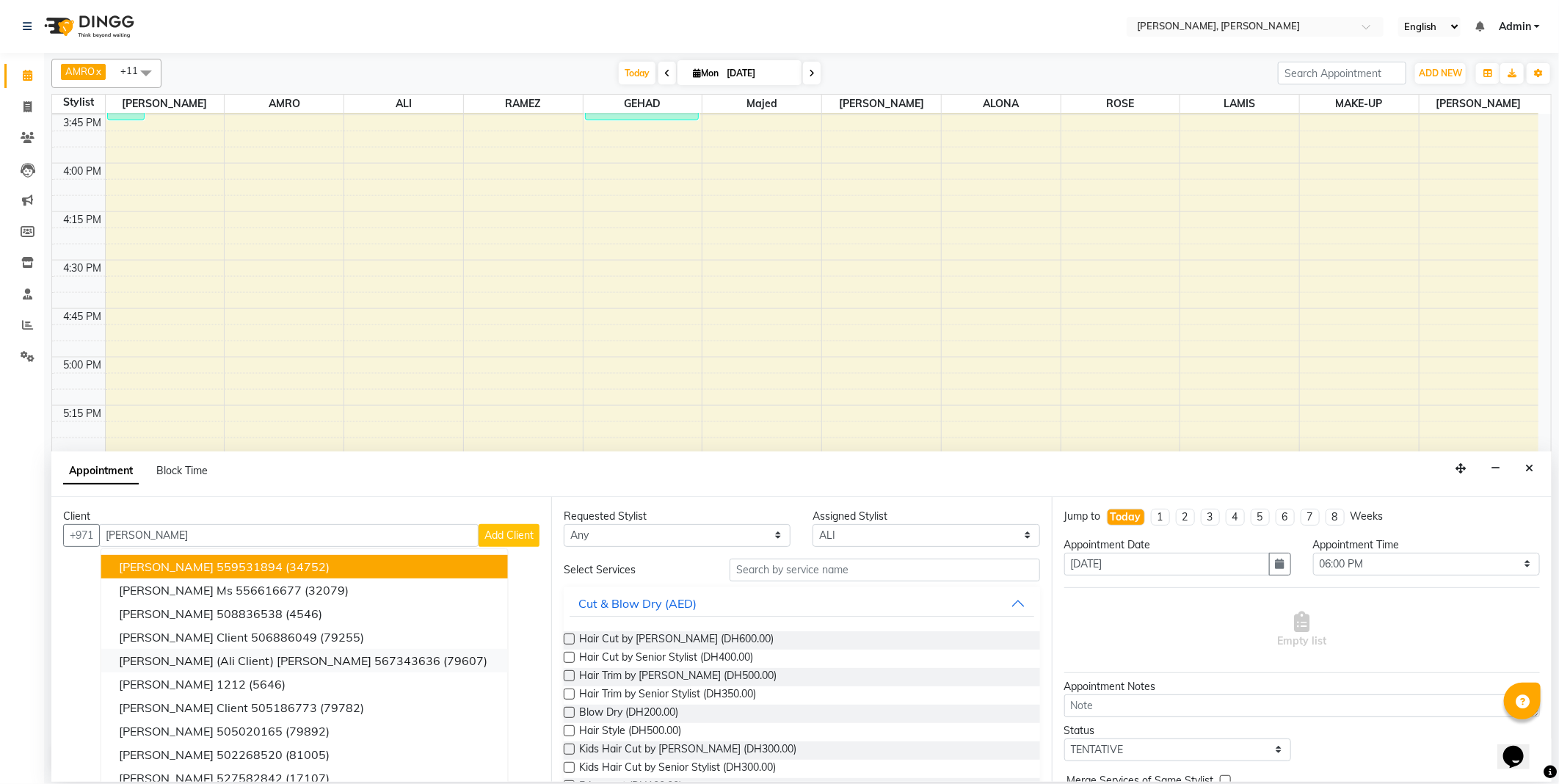
click at [374, 662] on ngb-highlight "567343636" at bounding box center [407, 660] width 66 height 14
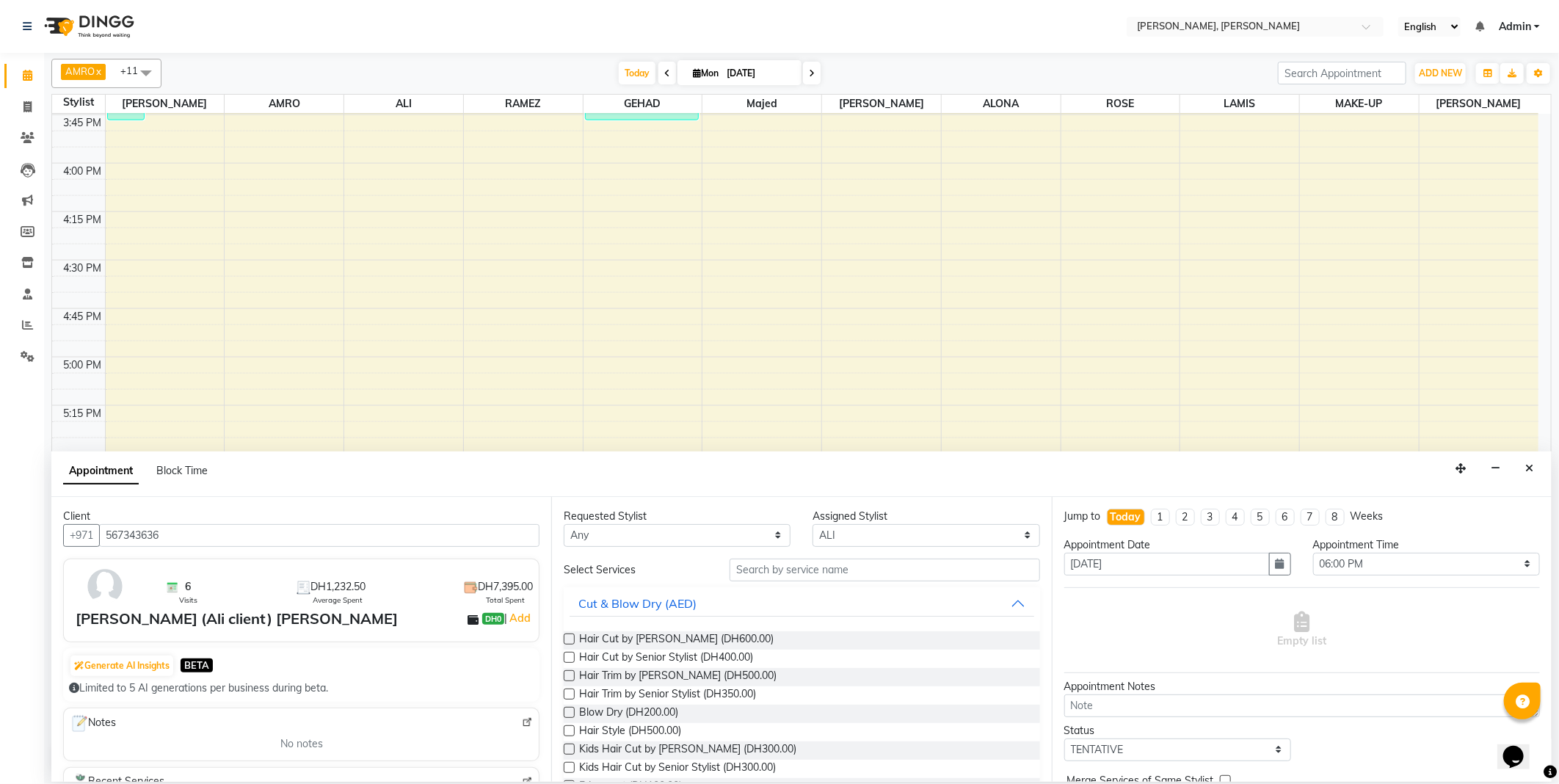
type input "567343636"
click at [766, 566] on input "text" at bounding box center [884, 569] width 310 height 23
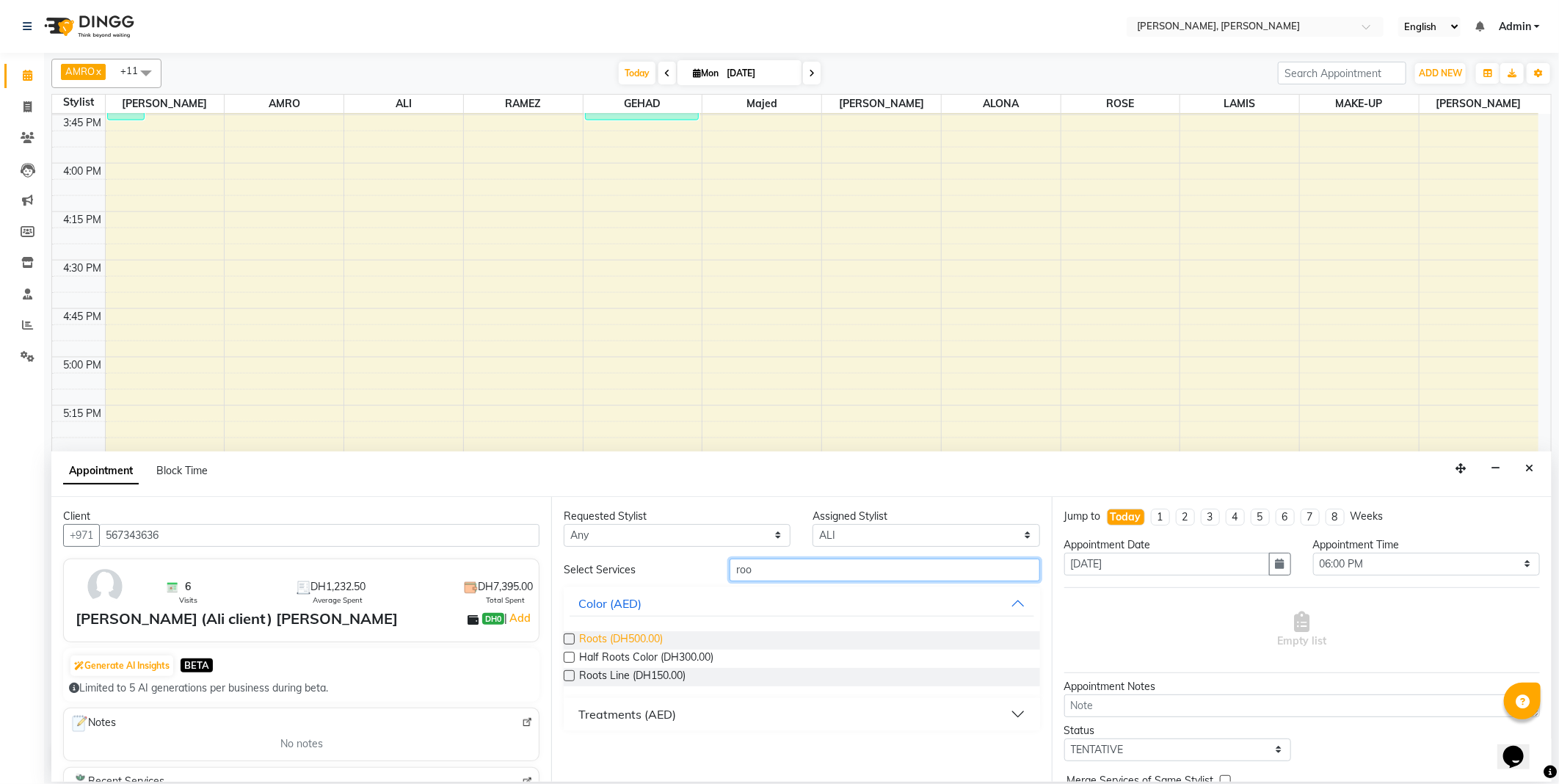
type input "roo"
click at [617, 640] on span "Roots (DH500.00)" at bounding box center [621, 640] width 84 height 18
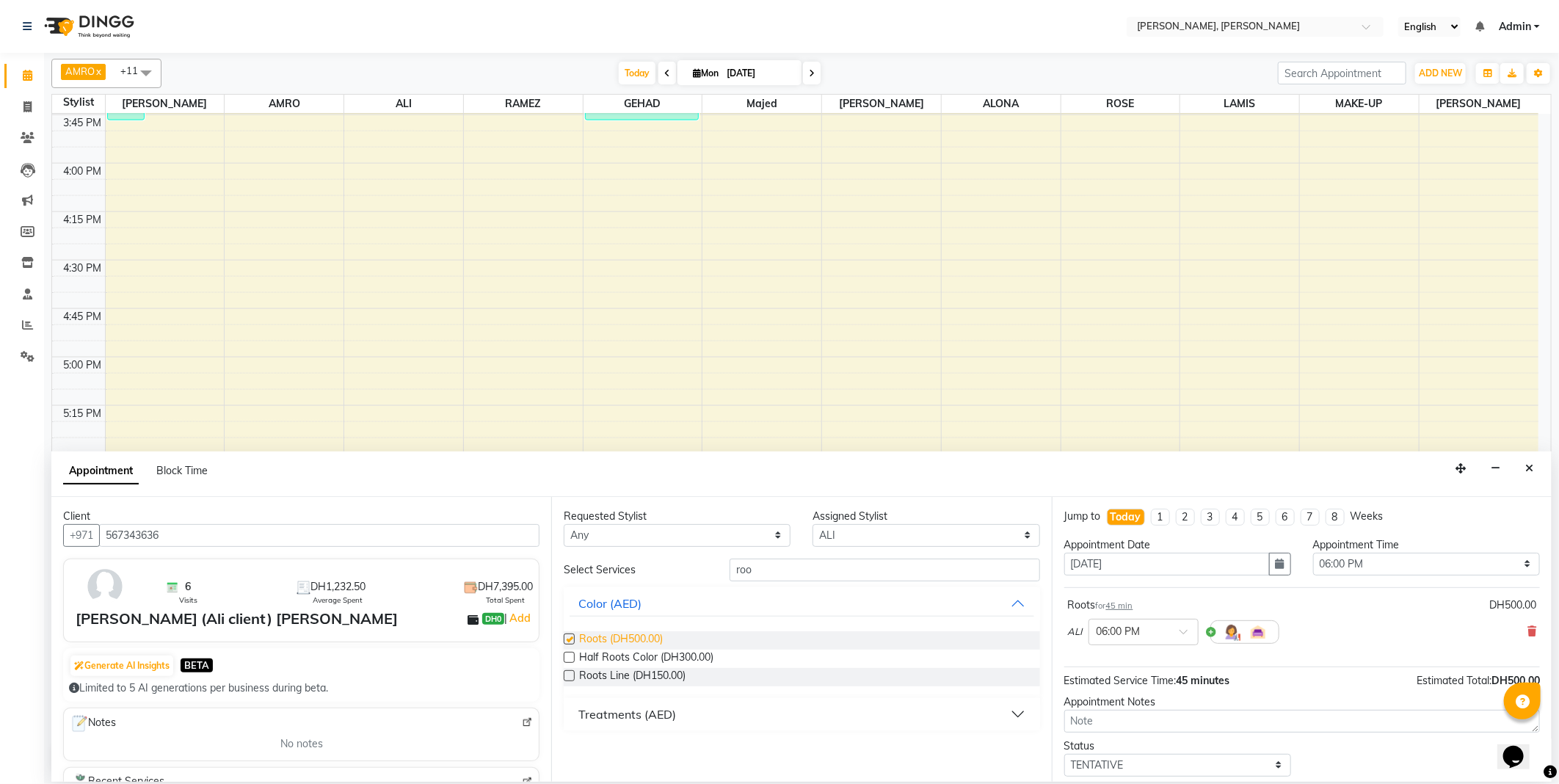
checkbox input "false"
click at [619, 533] on select "Any [PERSON_NAME] [PERSON_NAME] ALYA [PERSON_NAME] AMRO [PERSON_NAME] [PERSON_N…" at bounding box center [677, 535] width 227 height 23
select select "59741"
click at [564, 524] on select "Any [PERSON_NAME] [PERSON_NAME] ALYA [PERSON_NAME] AMRO [PERSON_NAME] [PERSON_N…" at bounding box center [677, 535] width 227 height 23
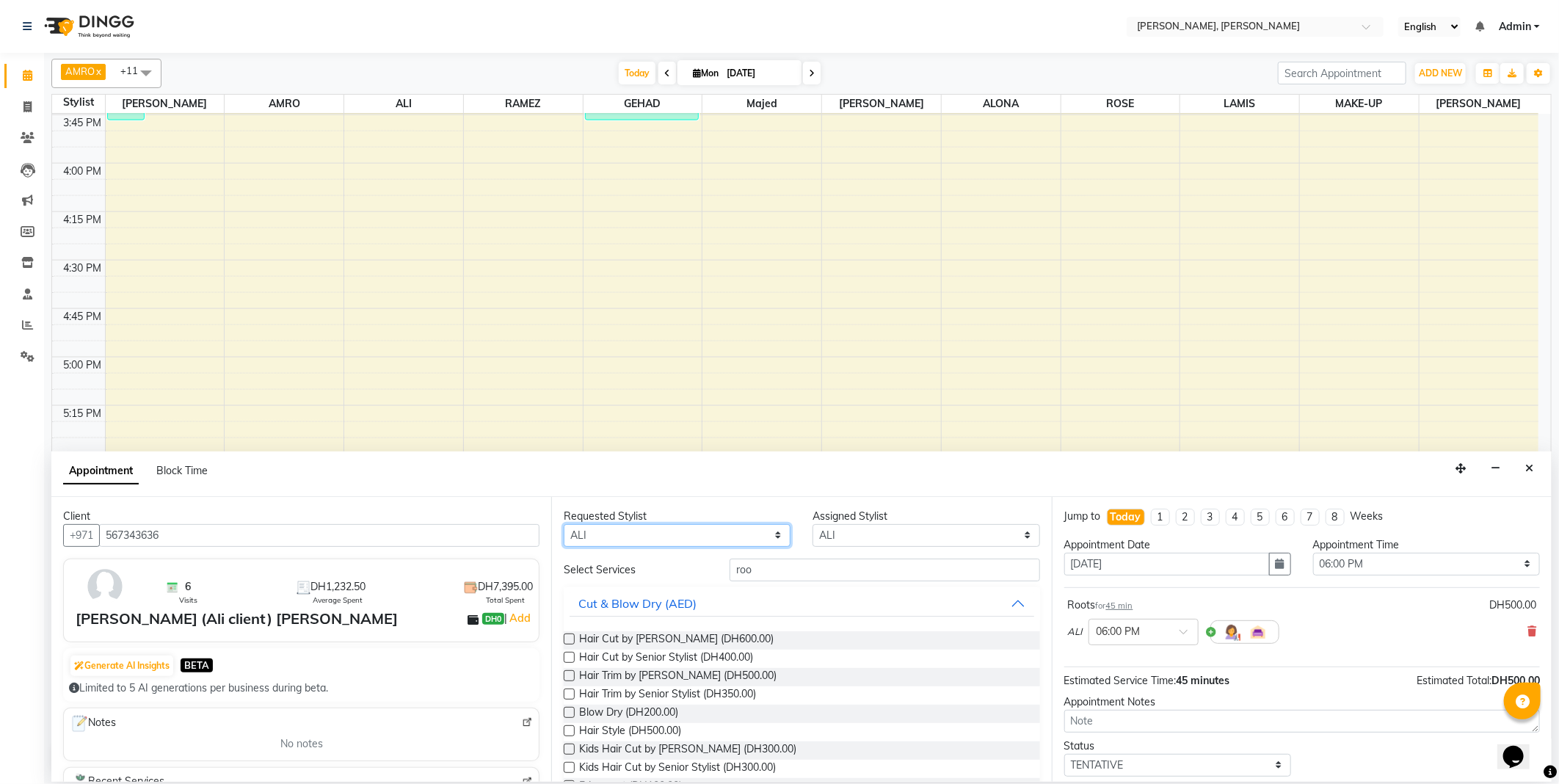
scroll to position [63, 0]
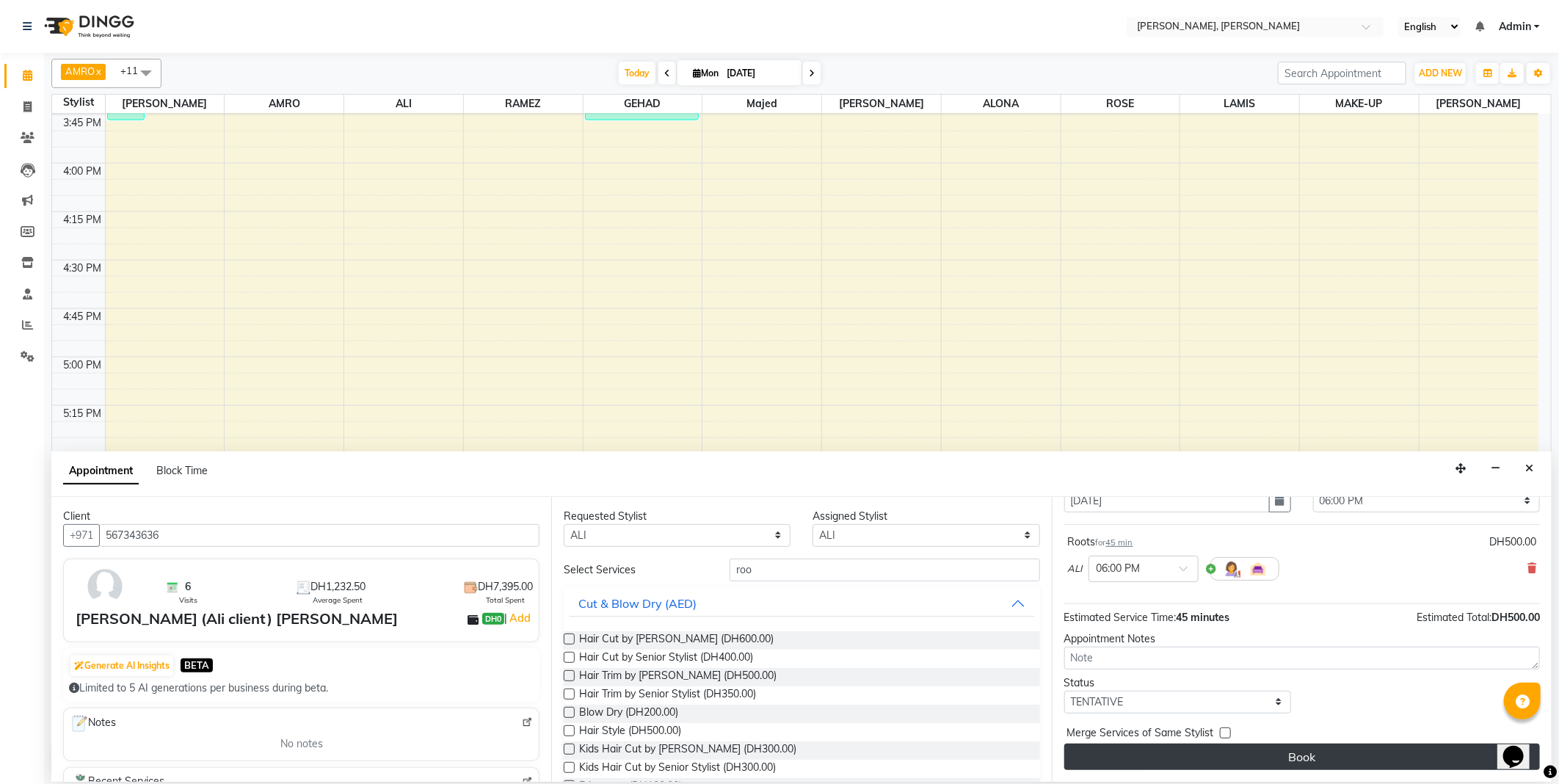
click at [1285, 764] on button "Book" at bounding box center [1302, 756] width 476 height 26
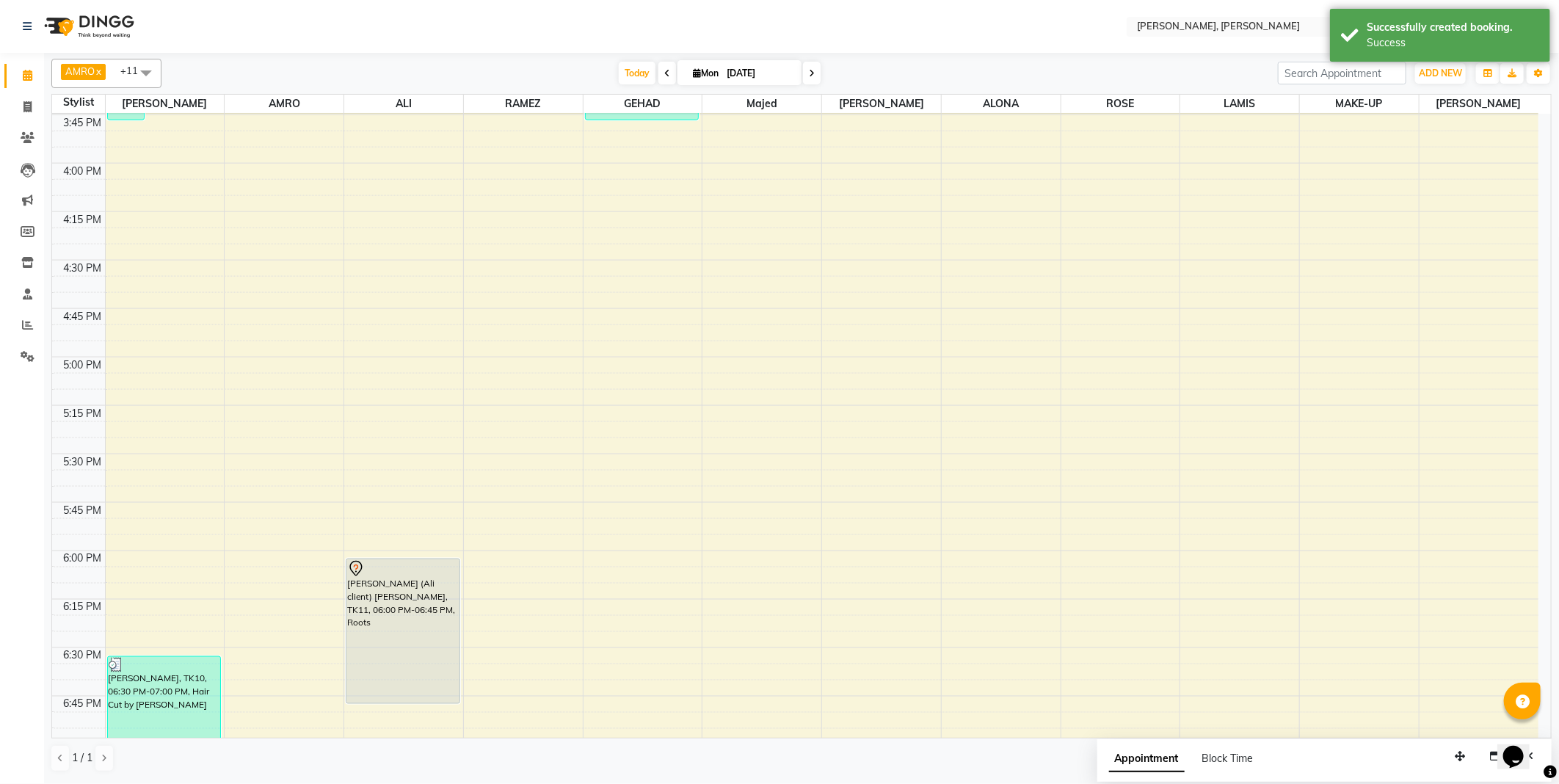
click at [400, 639] on div "[PERSON_NAME] (Ali client) [PERSON_NAME], TK11, 06:00 PM-06:45 PM, Roots" at bounding box center [403, 630] width 113 height 144
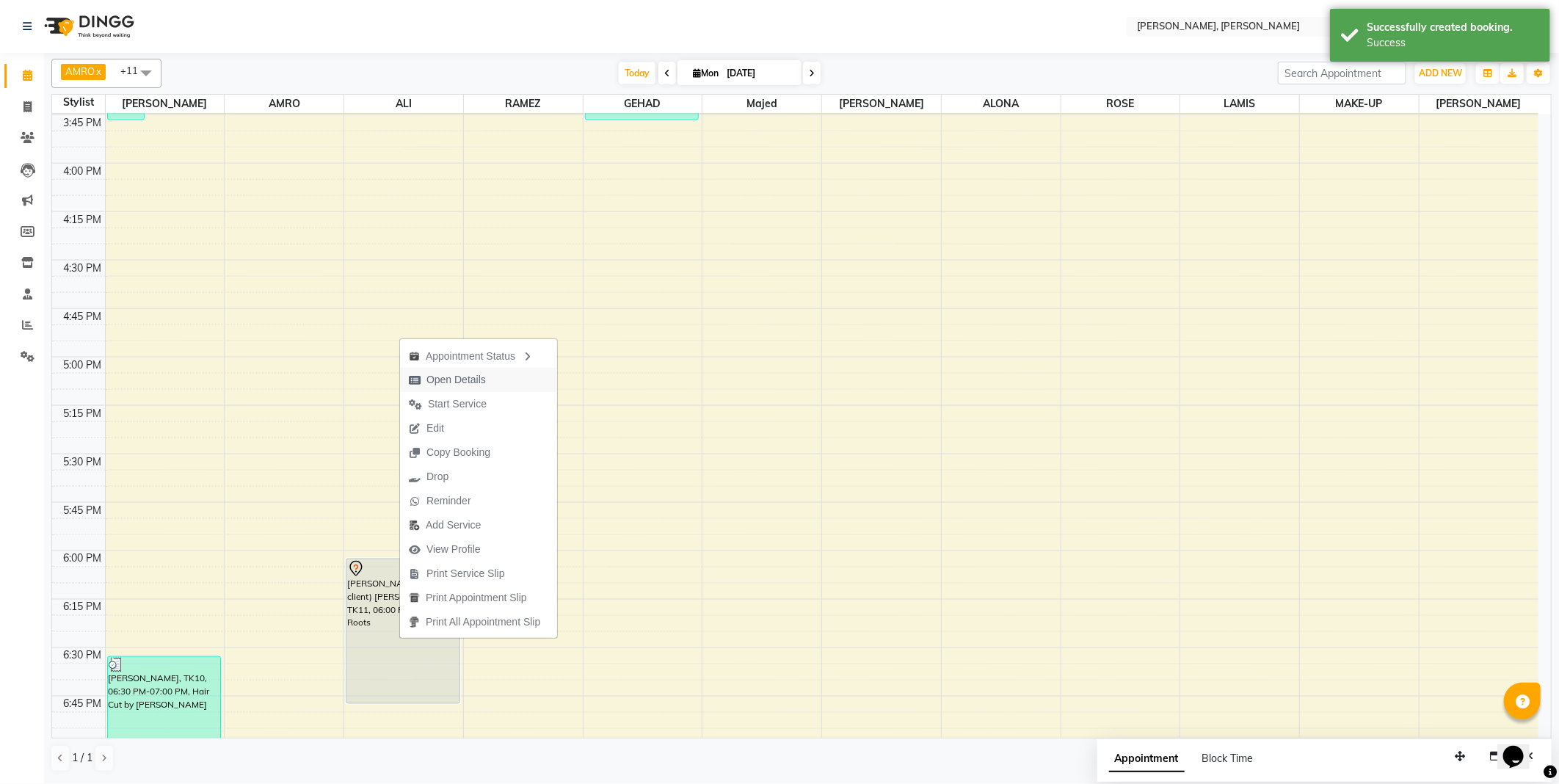
click at [453, 377] on span "Open Details" at bounding box center [456, 379] width 60 height 15
select select "7"
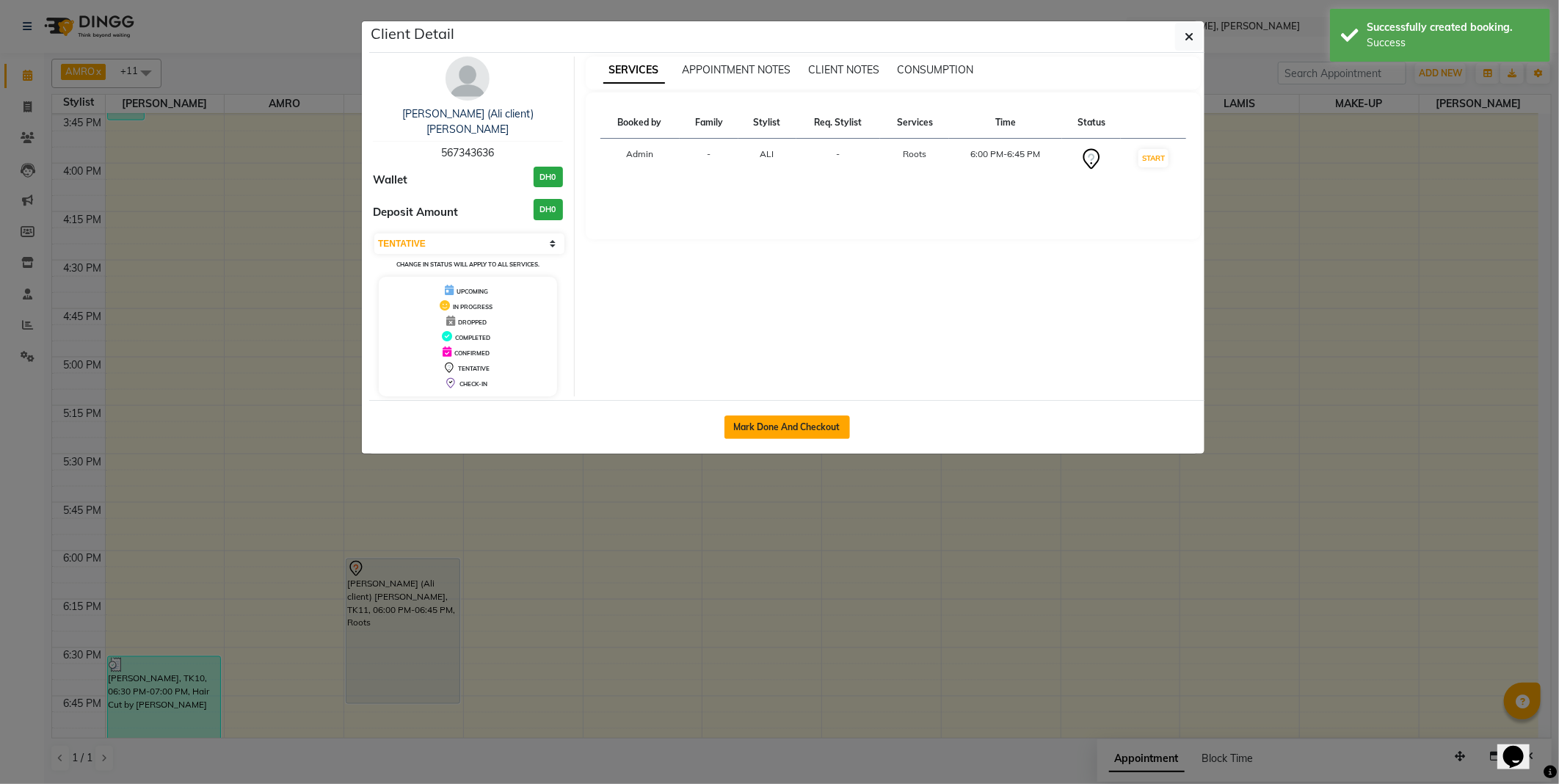
click at [810, 416] on button "Mark Done And Checkout" at bounding box center [787, 427] width 126 height 24
select select "service"
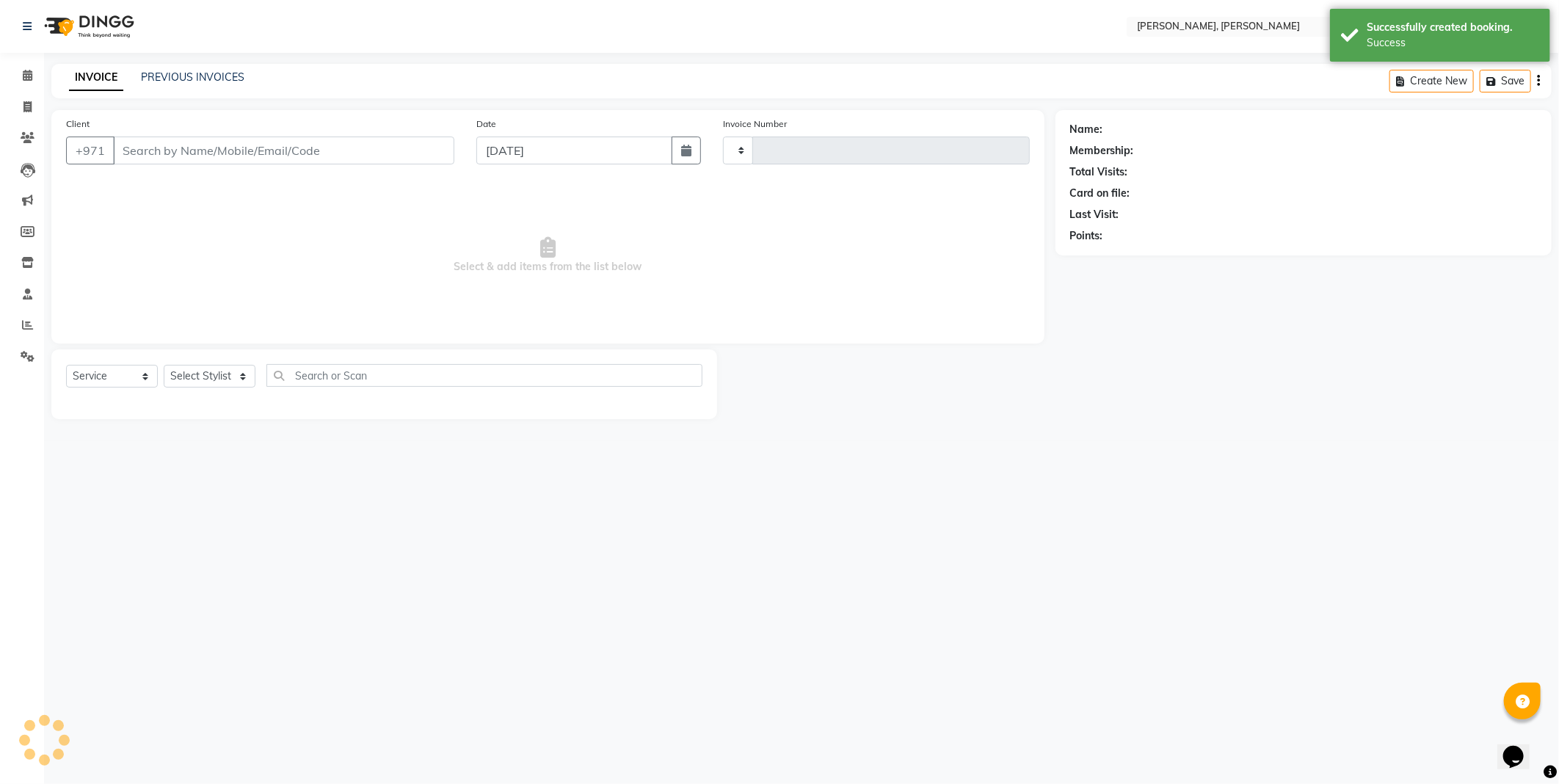
type input "2339"
select select "7142"
type input "567343636"
select select "59741"
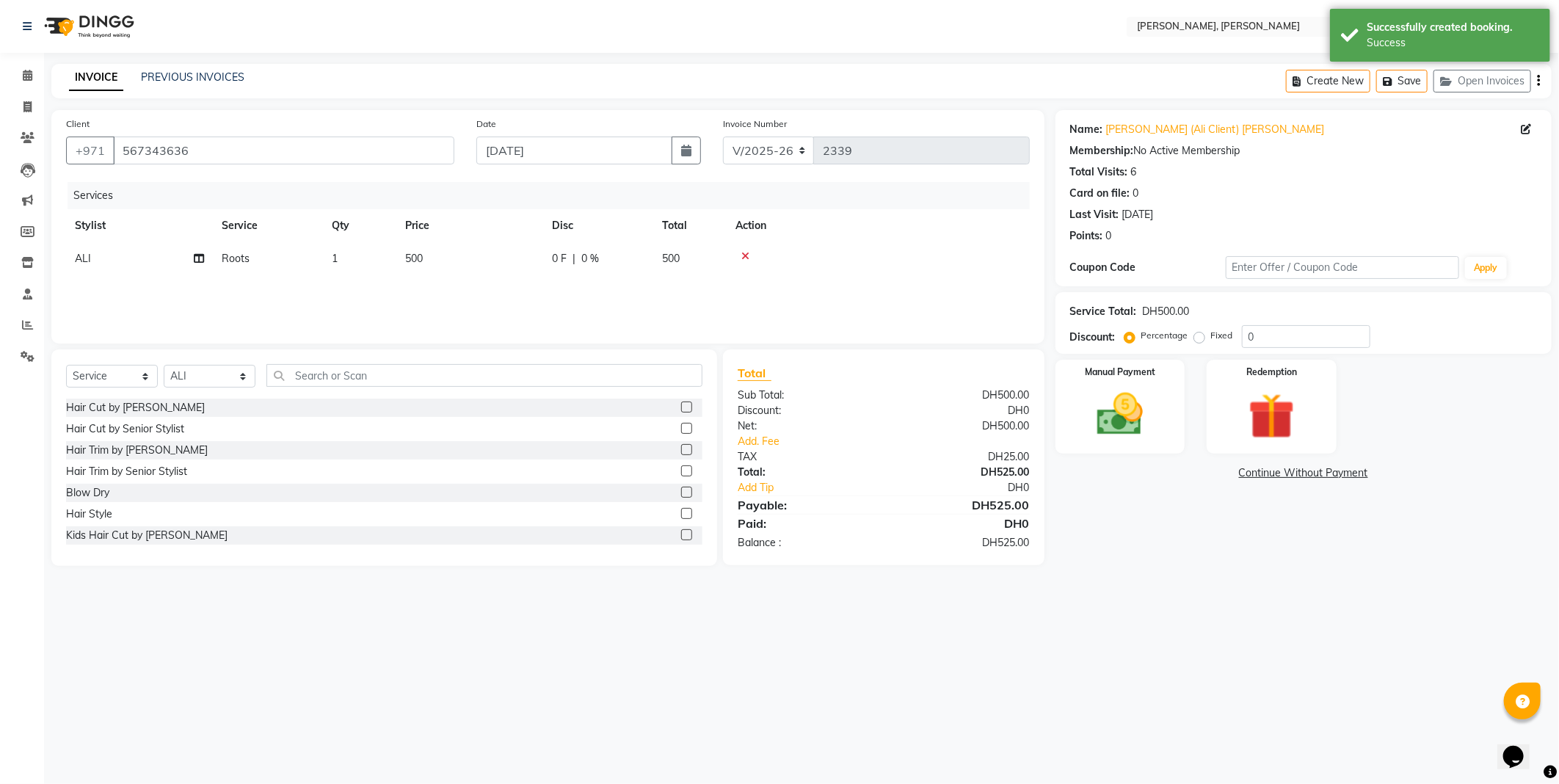
click at [421, 262] on span "500" at bounding box center [414, 259] width 18 height 13
select select "59741"
click at [494, 266] on input "500" at bounding box center [539, 262] width 129 height 23
type input "400"
click at [521, 287] on div "Services Stylist Service Qty Price Disc Total Action [PERSON_NAME] [PERSON_NAME…" at bounding box center [548, 255] width 964 height 147
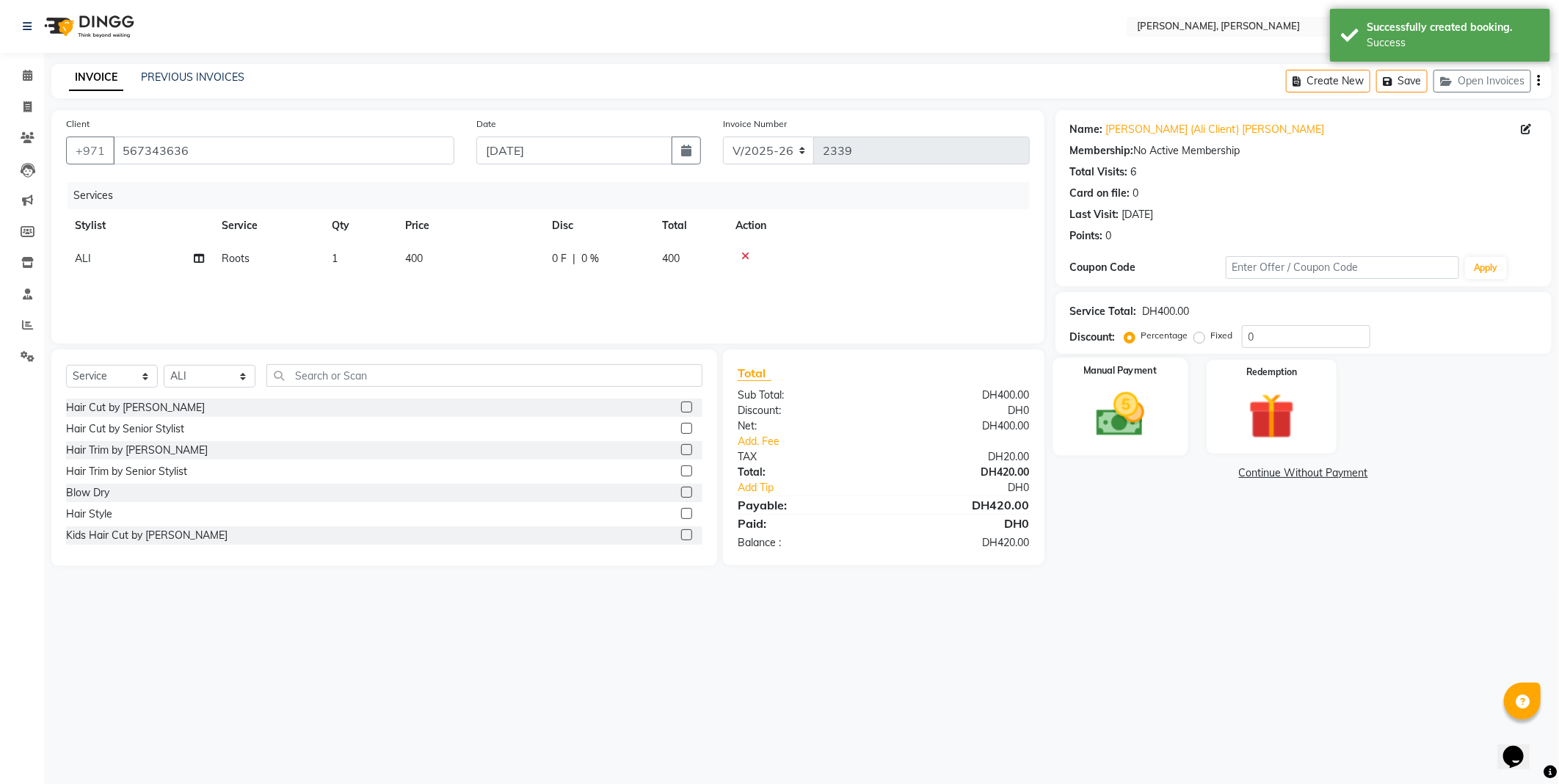
click at [1122, 416] on img at bounding box center [1121, 415] width 79 height 55
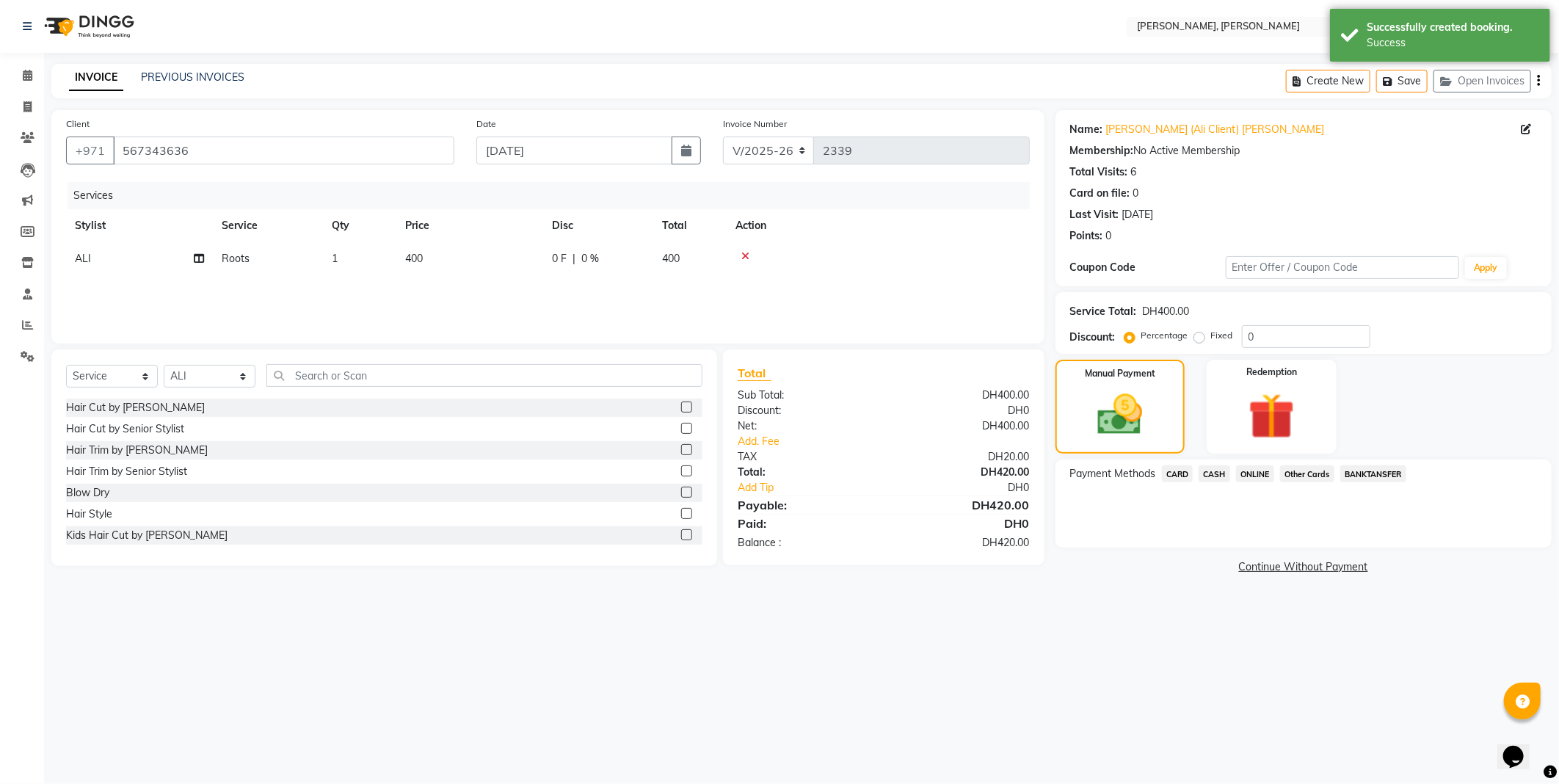
click at [1311, 473] on span "Other Cards" at bounding box center [1307, 473] width 55 height 17
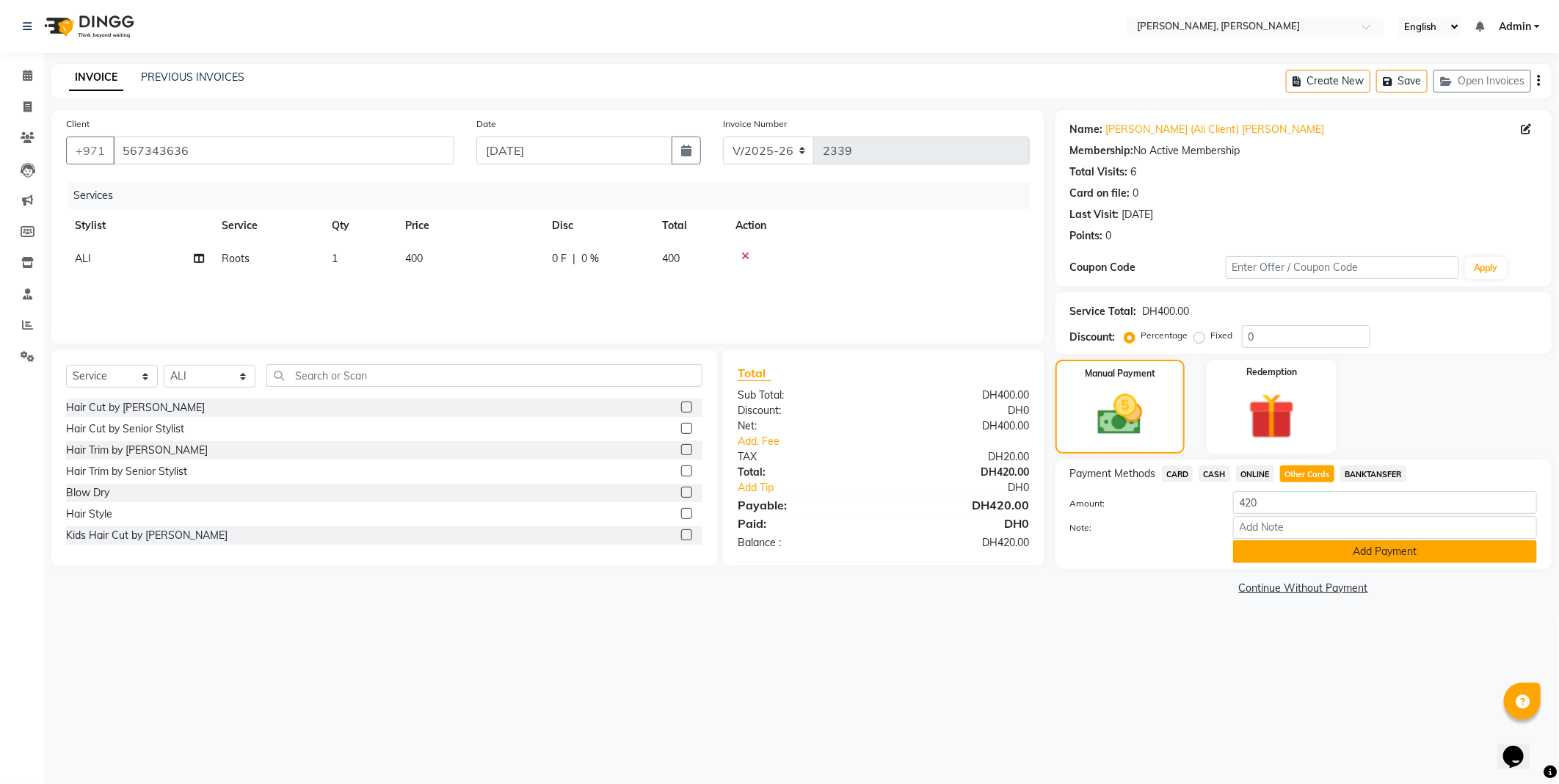
click at [1322, 558] on button "Add Payment" at bounding box center [1385, 551] width 304 height 23
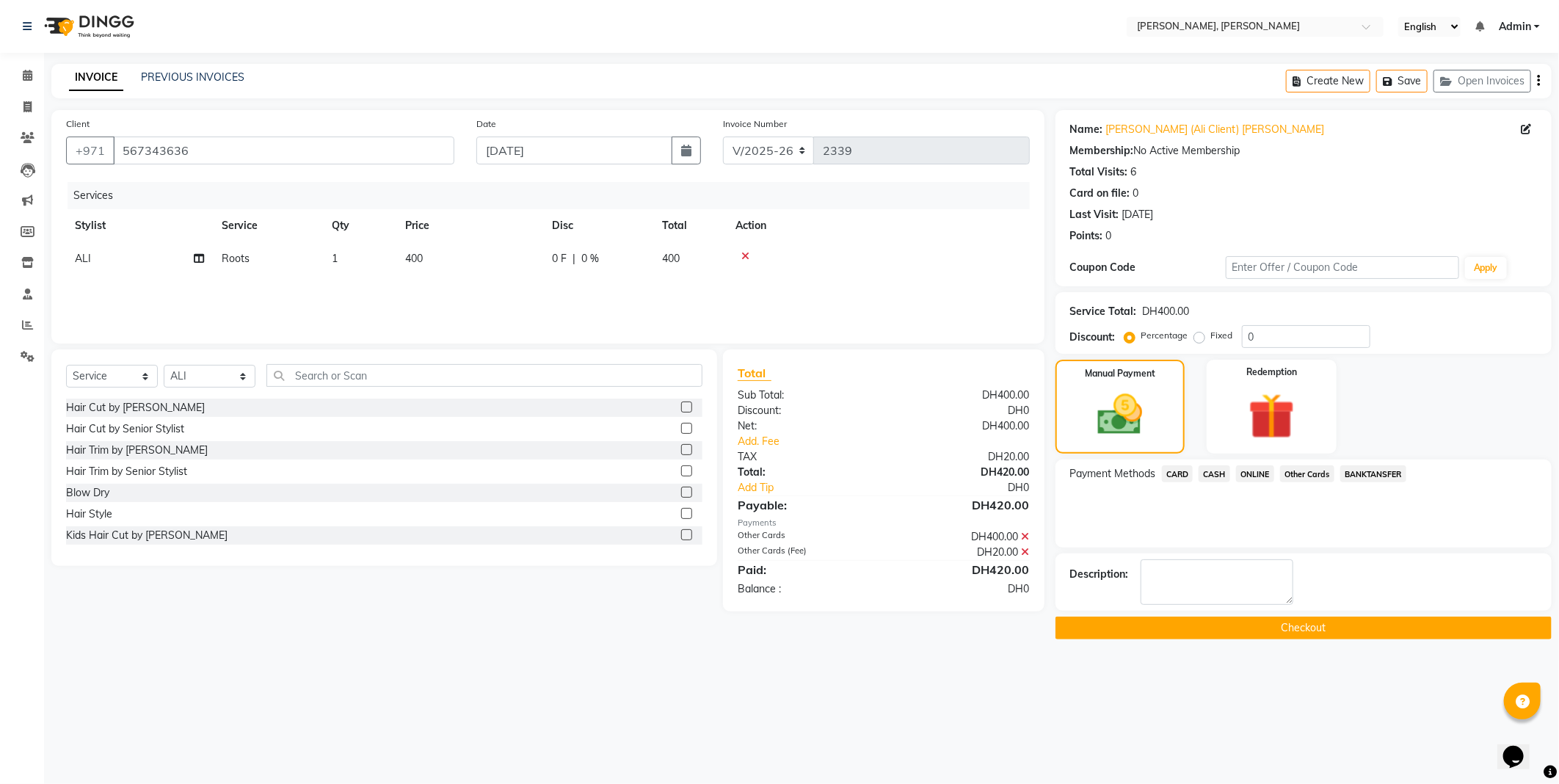
click at [1320, 630] on button "Checkout" at bounding box center [1303, 628] width 496 height 23
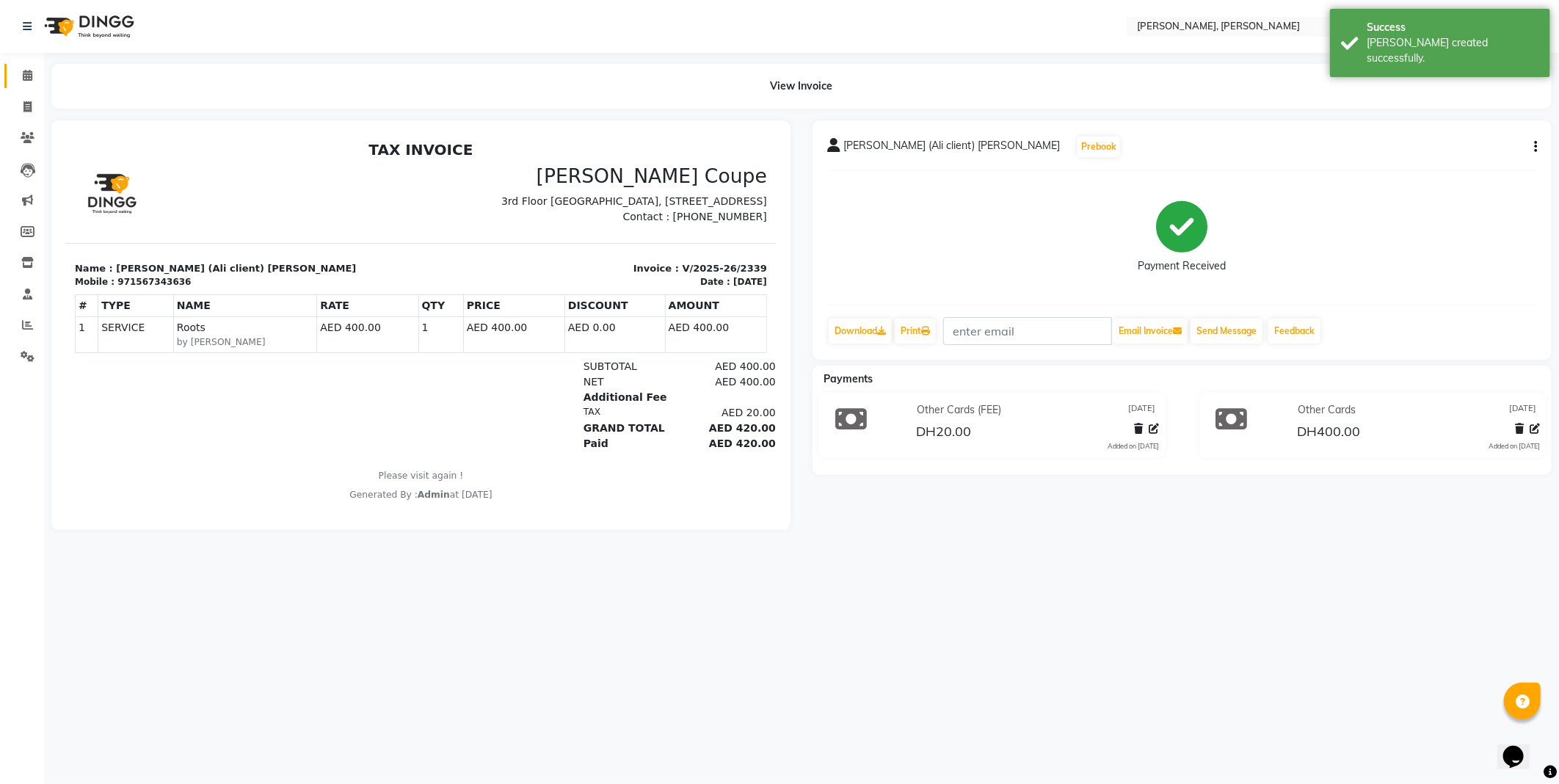
click at [26, 75] on icon at bounding box center [27, 75] width 9 height 11
